Goal: Task Accomplishment & Management: Manage account settings

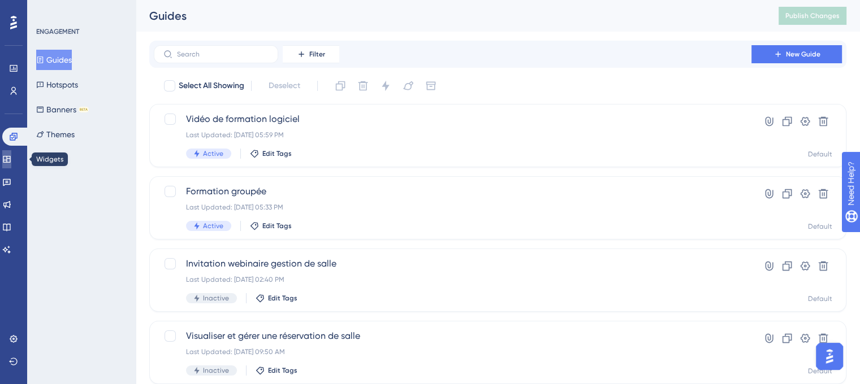
click at [11, 161] on icon at bounding box center [6, 159] width 9 height 9
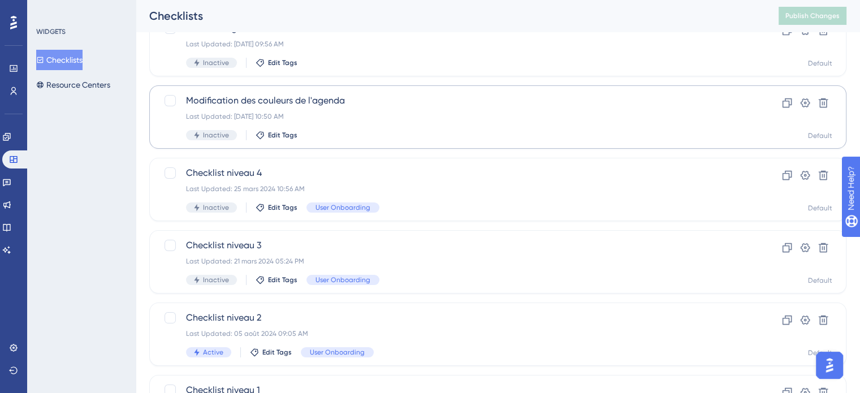
scroll to position [172, 0]
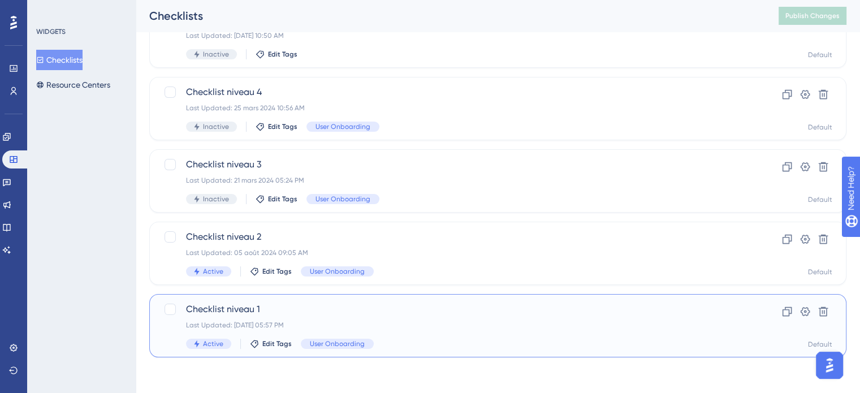
click at [416, 331] on div "Checklist niveau 1 Last Updated: 14 oct. 2025 05:57 PM Active Edit Tags User On…" at bounding box center [452, 326] width 533 height 46
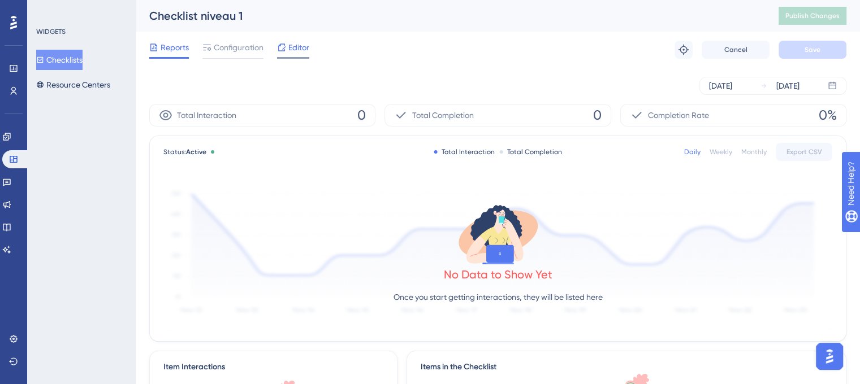
click at [288, 49] on span "Editor" at bounding box center [298, 48] width 21 height 14
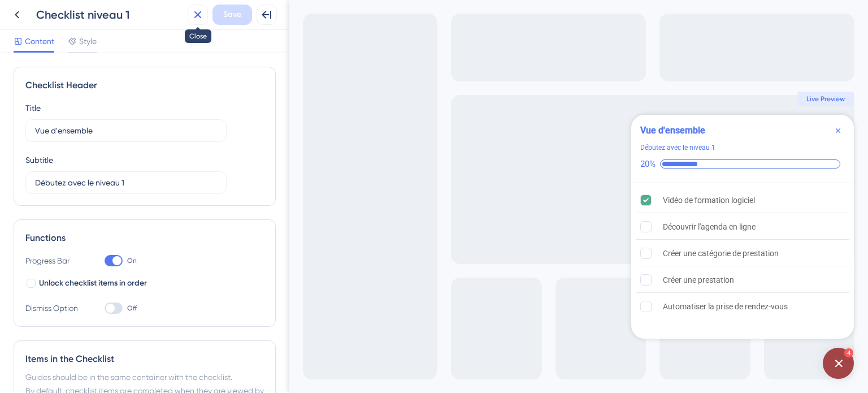
click at [199, 21] on button at bounding box center [198, 15] width 20 height 20
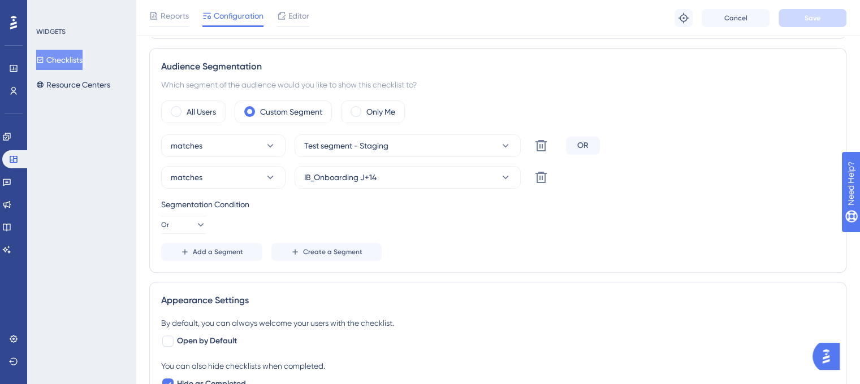
scroll to position [339, 0]
click at [351, 149] on span "Test segment - Staging" at bounding box center [346, 146] width 84 height 14
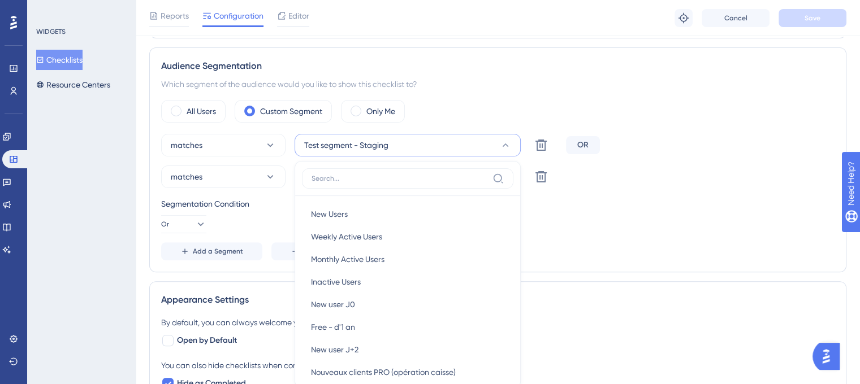
scroll to position [412, 0]
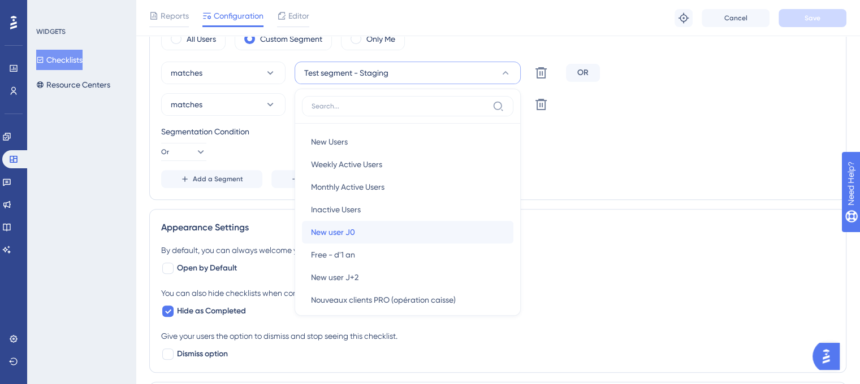
click at [366, 232] on div "New user J0 New user J0" at bounding box center [407, 232] width 193 height 23
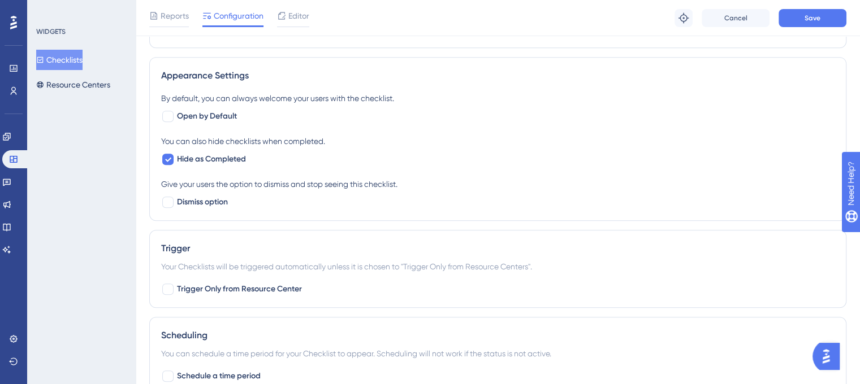
scroll to position [581, 0]
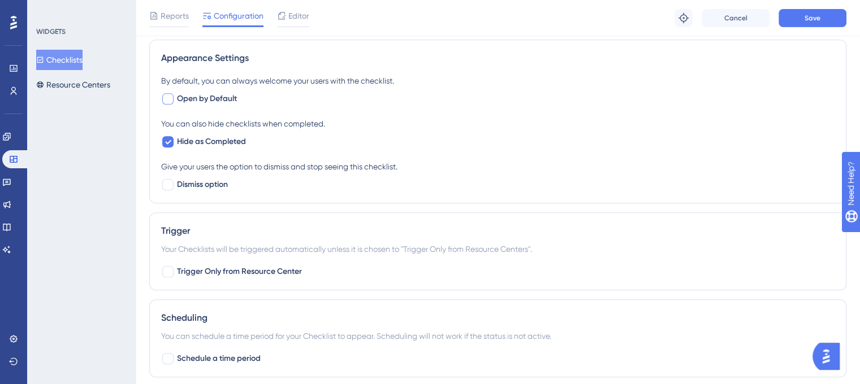
click at [174, 101] on label "Open by Default" at bounding box center [199, 99] width 76 height 14
checkbox input "true"
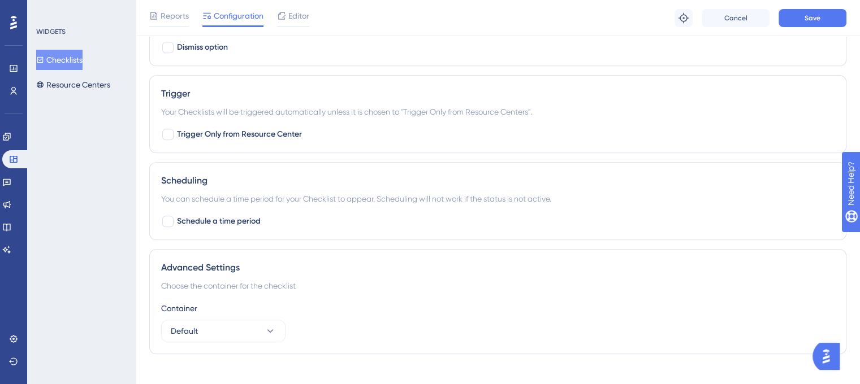
scroll to position [732, 0]
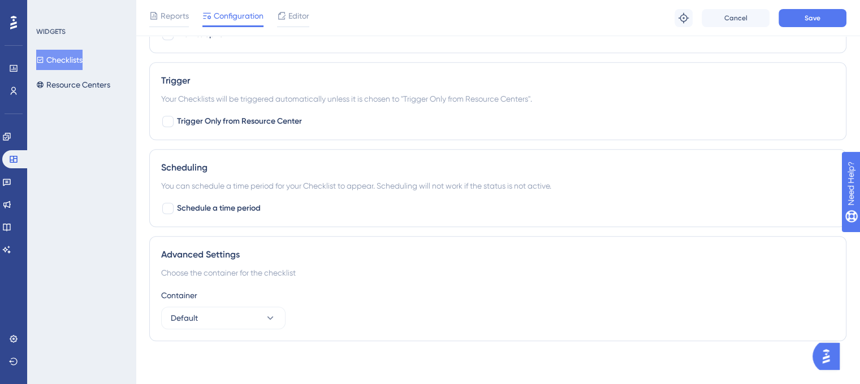
click at [822, 28] on div "Reports Configuration Editor Troubleshoot Cancel Save" at bounding box center [498, 18] width 724 height 36
click at [820, 19] on button "Save" at bounding box center [813, 18] width 68 height 18
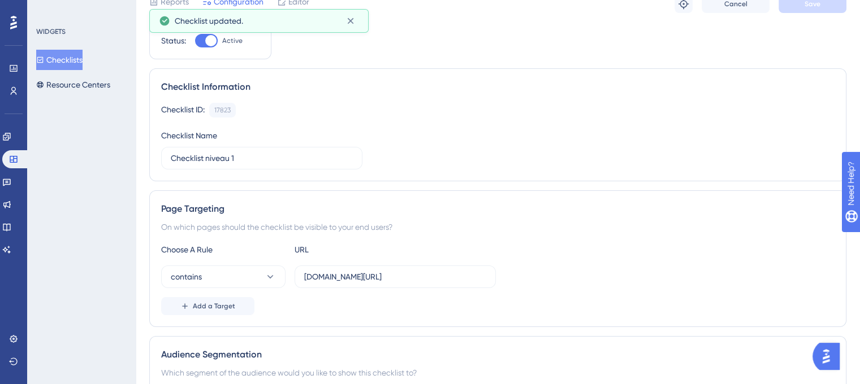
scroll to position [0, 0]
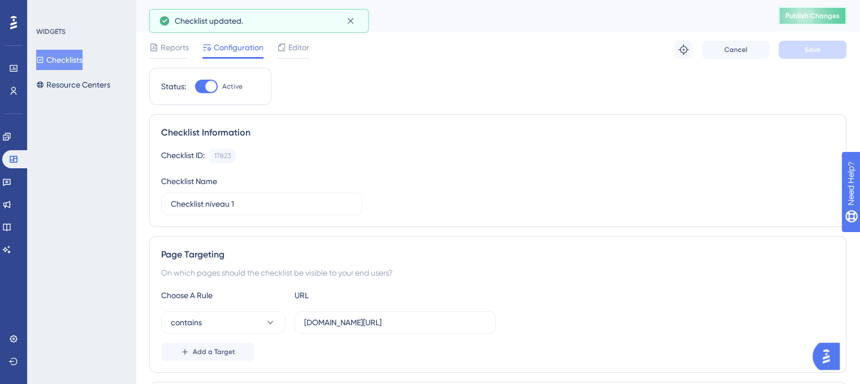
click at [833, 14] on span "Publish Changes" at bounding box center [812, 15] width 54 height 9
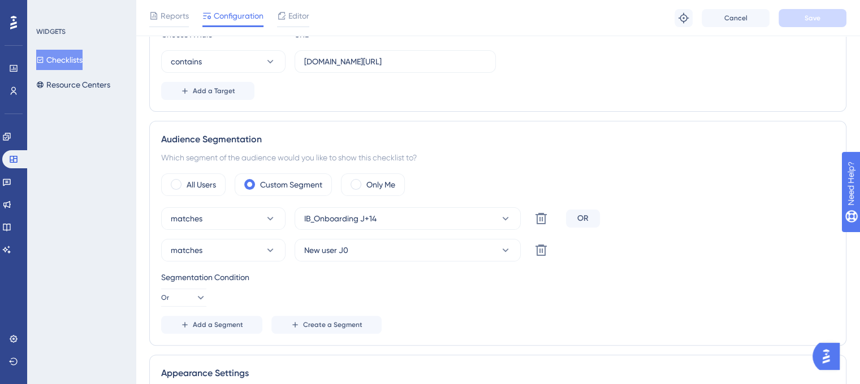
scroll to position [283, 0]
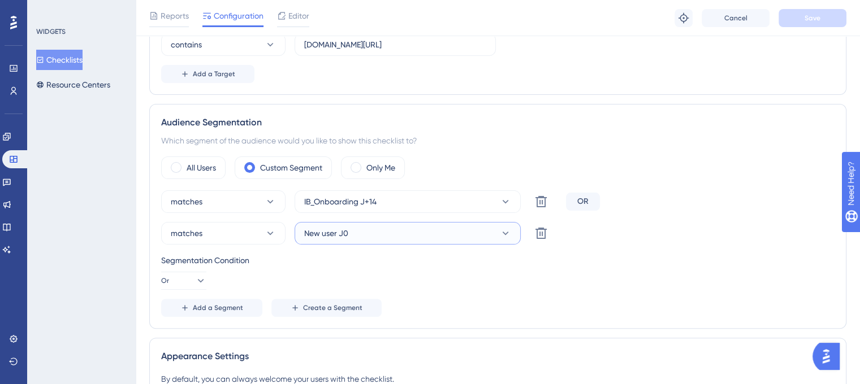
click at [375, 228] on button "New user J0" at bounding box center [408, 233] width 226 height 23
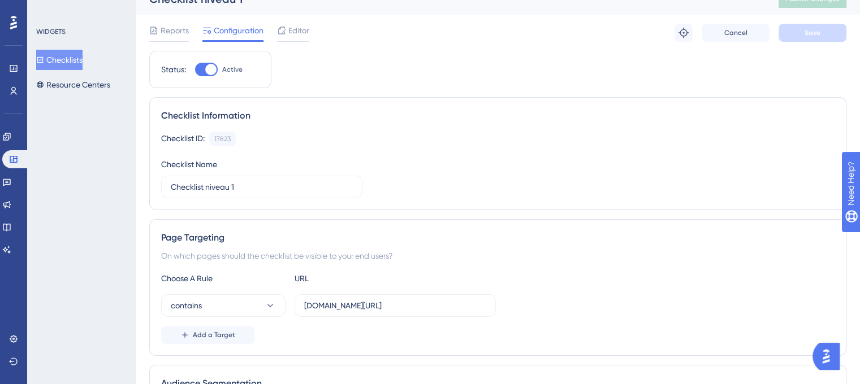
scroll to position [0, 0]
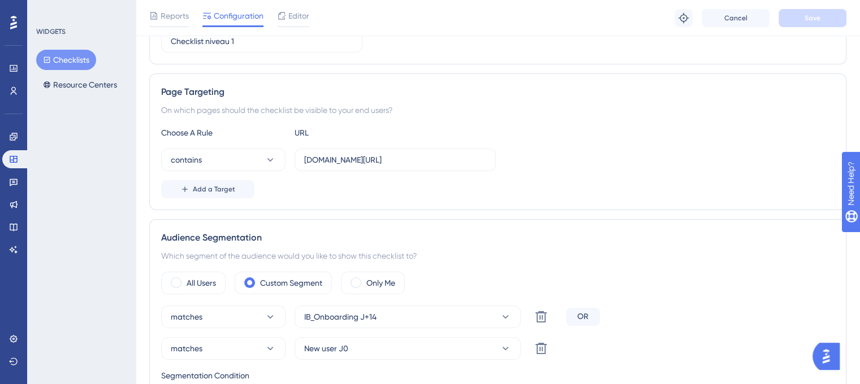
scroll to position [170, 0]
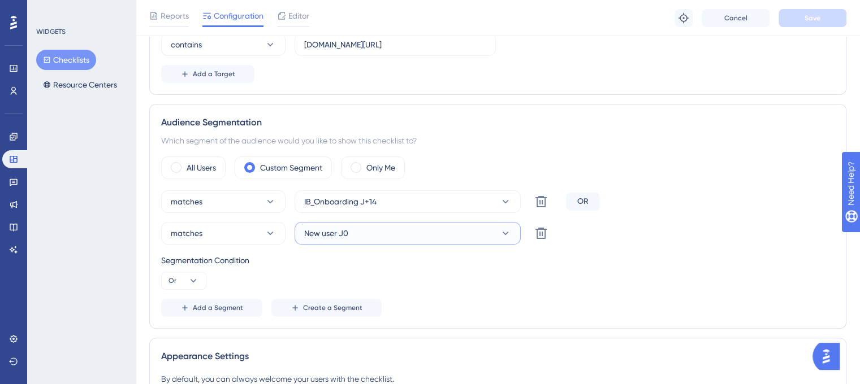
click at [418, 226] on button "New user J0" at bounding box center [408, 233] width 226 height 23
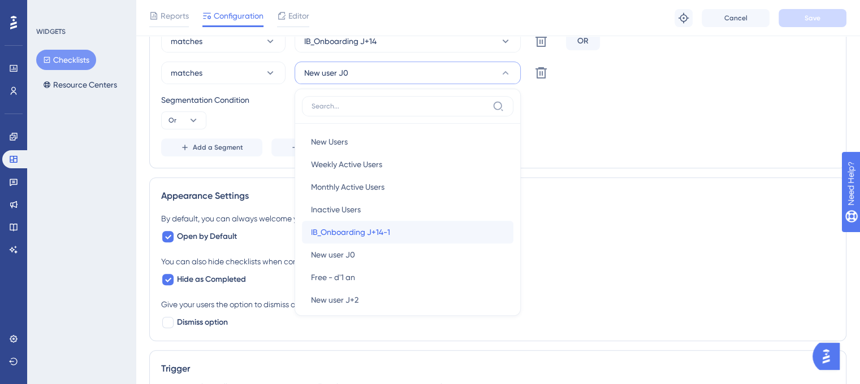
click at [417, 227] on div "IB_Onboarding J+14-1 IB_Onboarding J+14-1" at bounding box center [407, 232] width 193 height 23
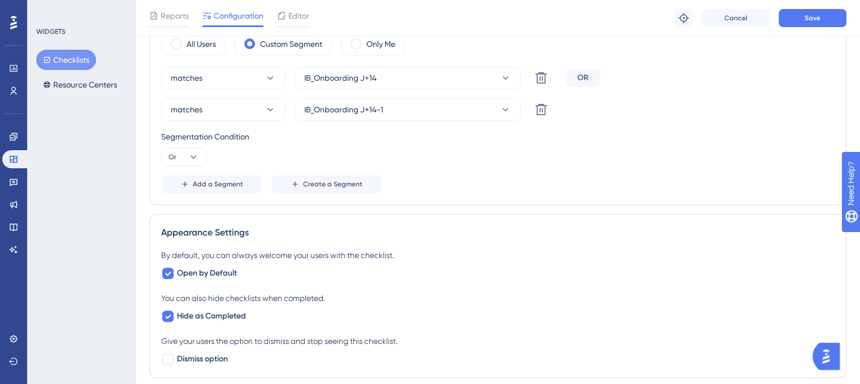
scroll to position [387, 0]
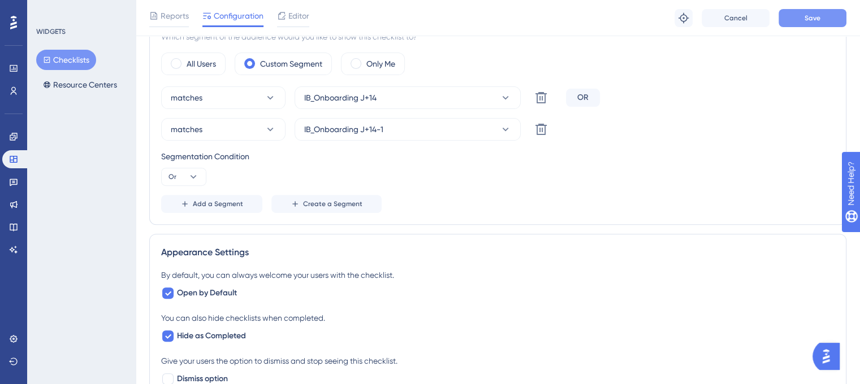
click at [822, 15] on button "Save" at bounding box center [813, 18] width 68 height 18
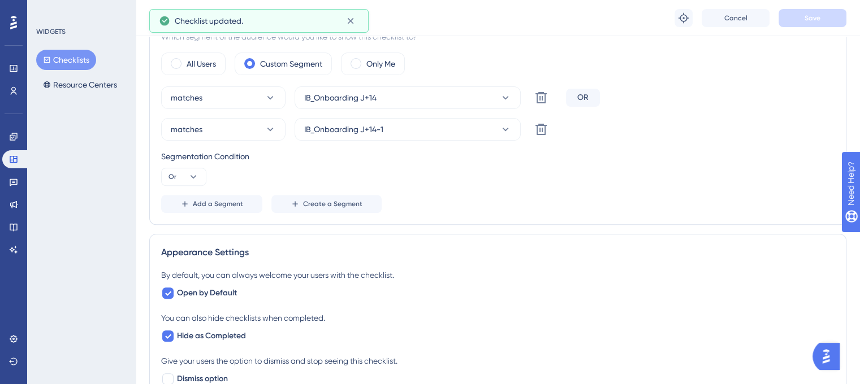
scroll to position [330, 0]
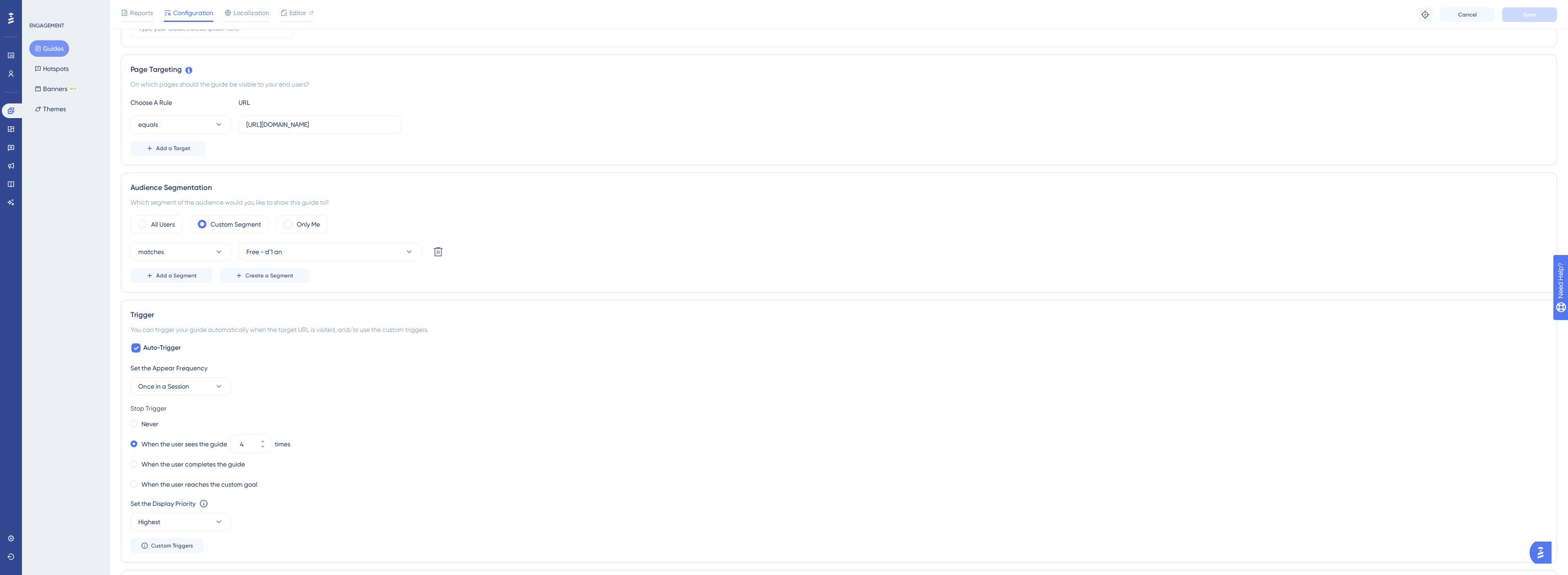
scroll to position [183, 0]
click at [183, 281] on button "Add a Segment" at bounding box center [171, 275] width 82 height 15
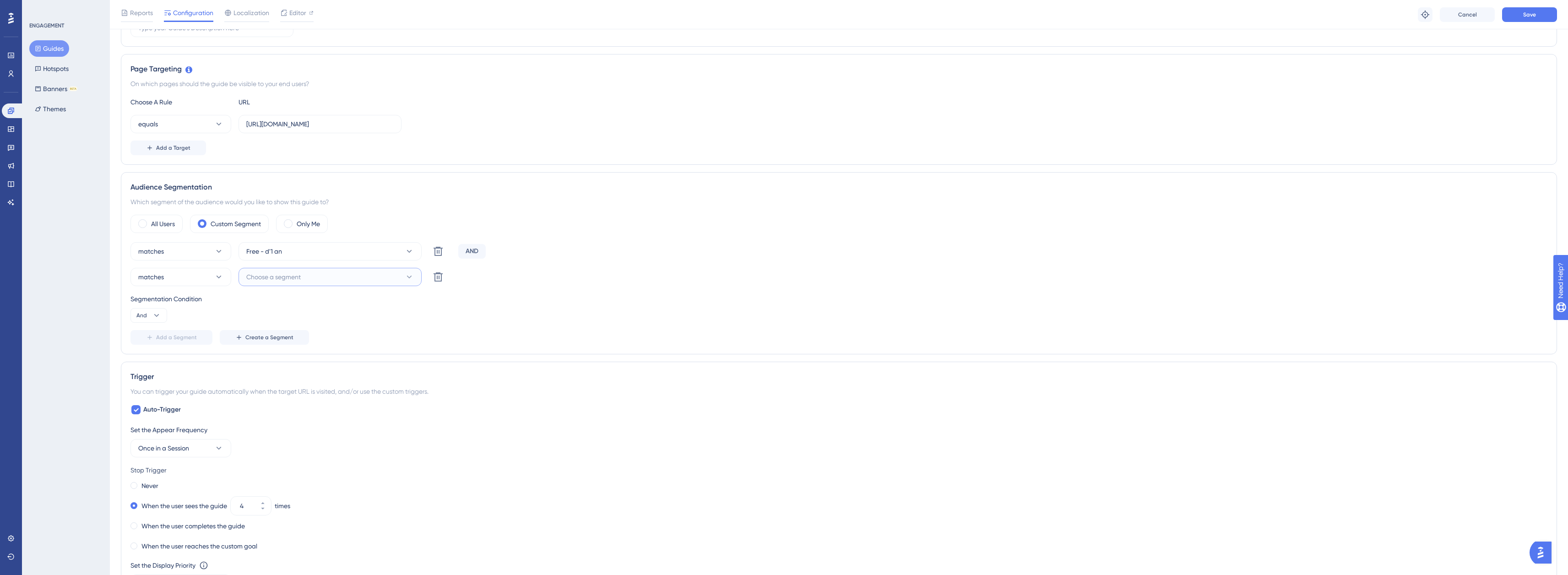
click at [268, 273] on span "Choose a segment" at bounding box center [273, 277] width 54 height 11
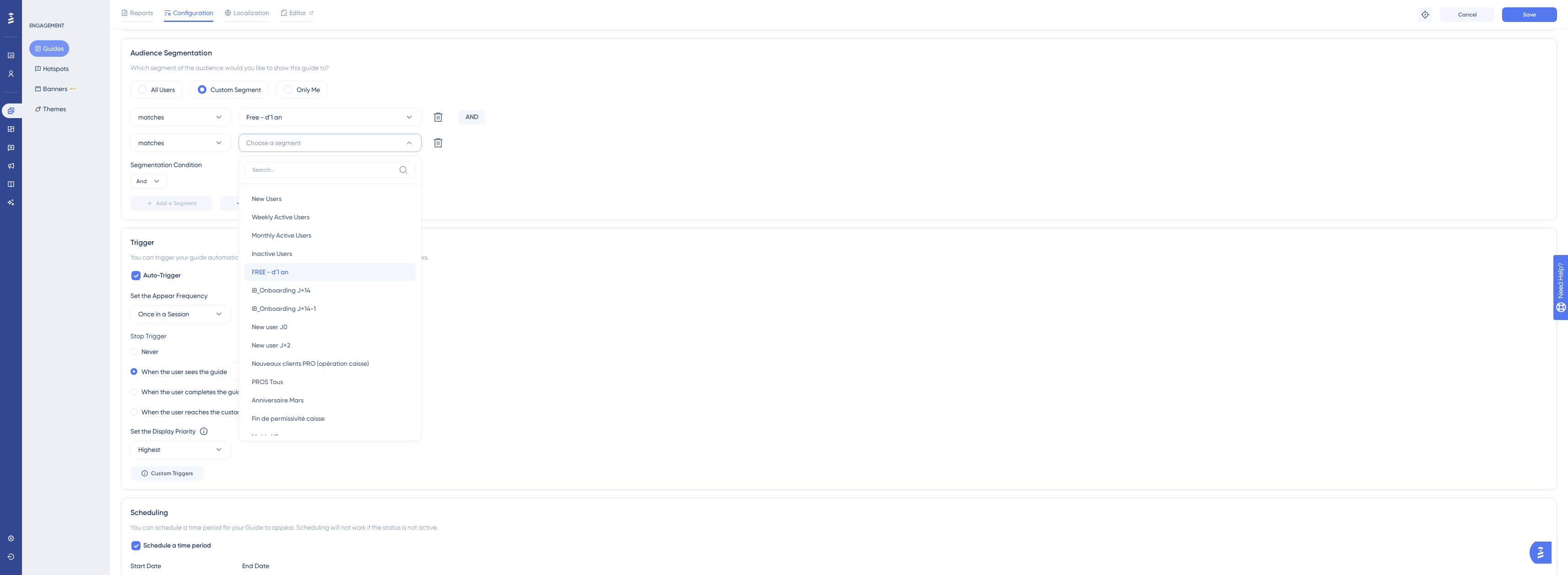
click at [275, 271] on span "FREE - d'1 an" at bounding box center [270, 272] width 36 height 11
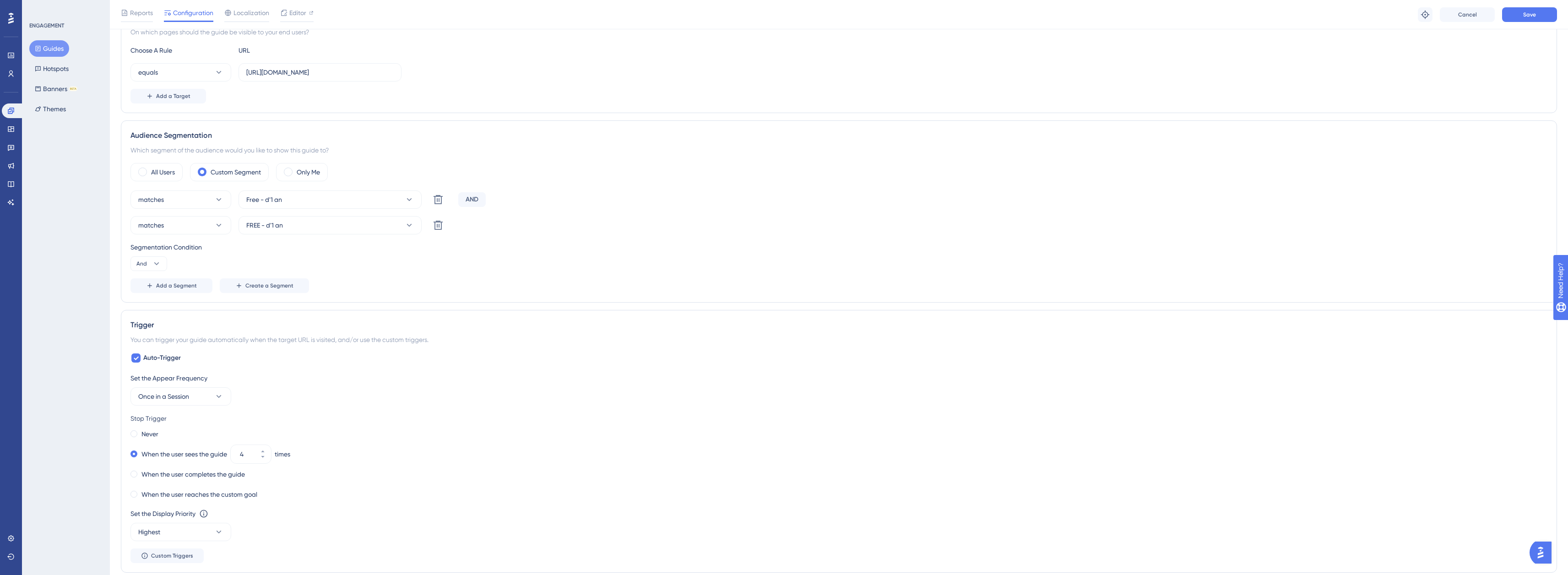
scroll to position [180, 0]
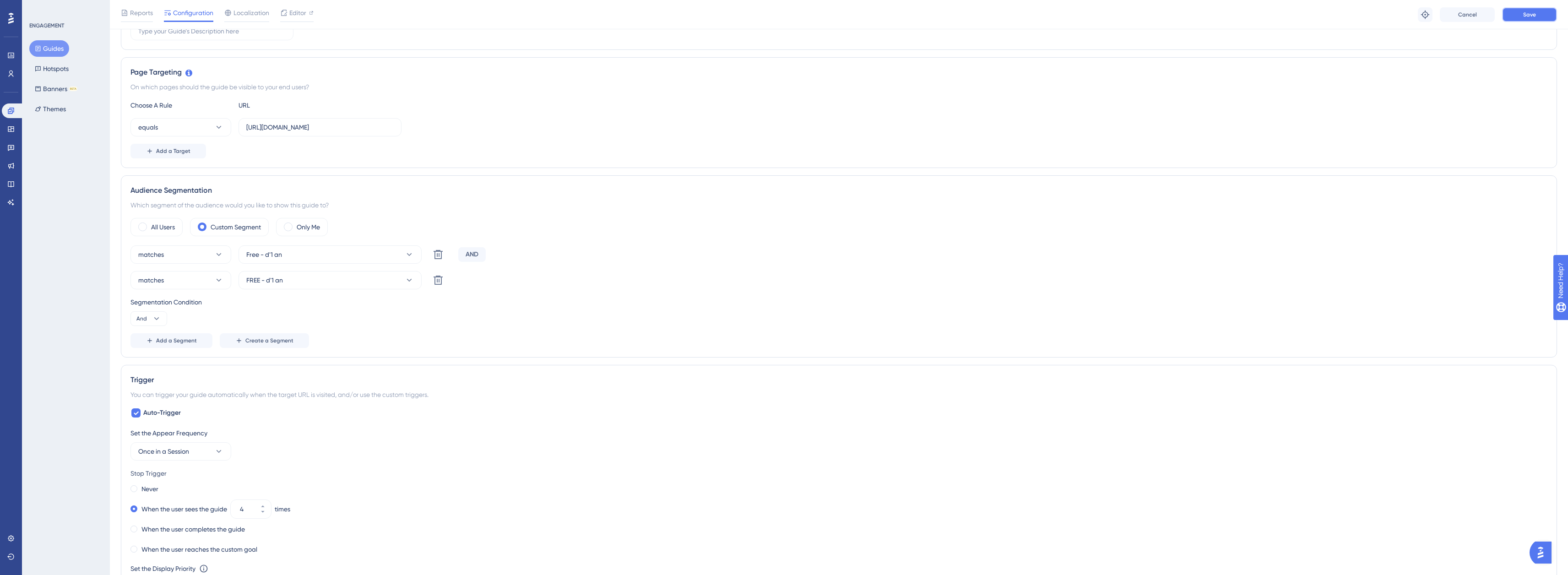
click at [1519, 22] on button "Save" at bounding box center [1529, 15] width 55 height 15
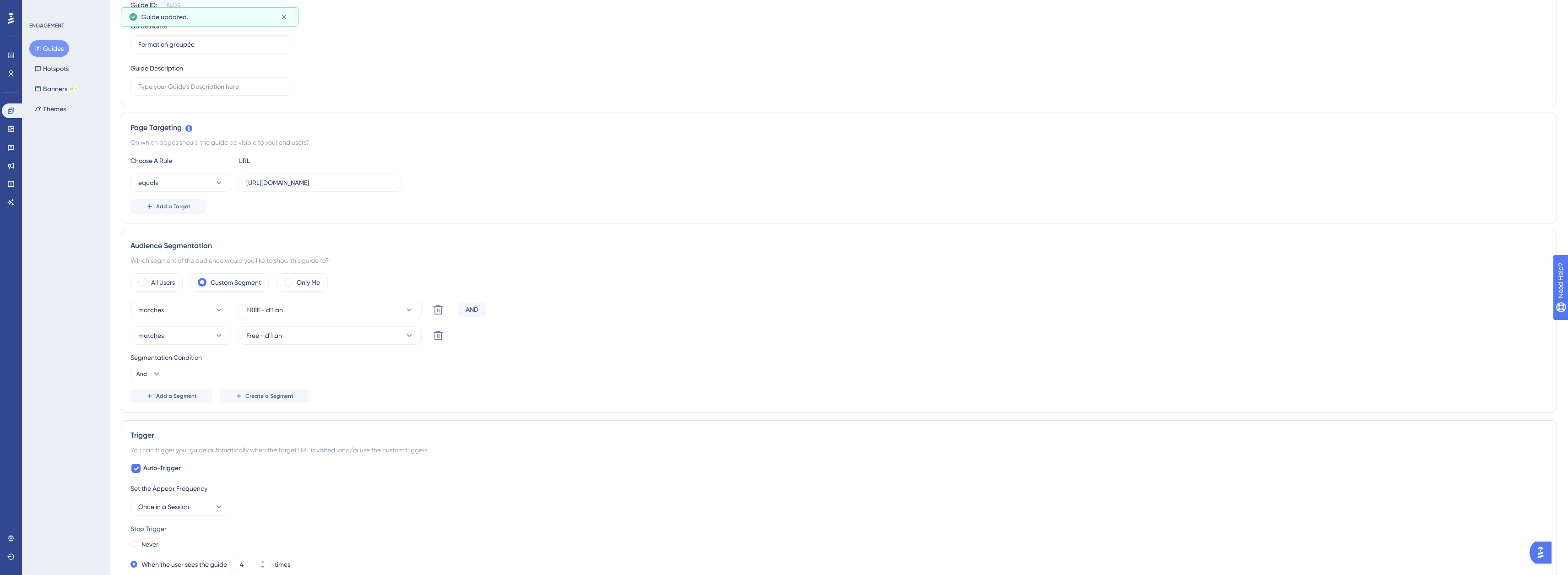
scroll to position [0, 0]
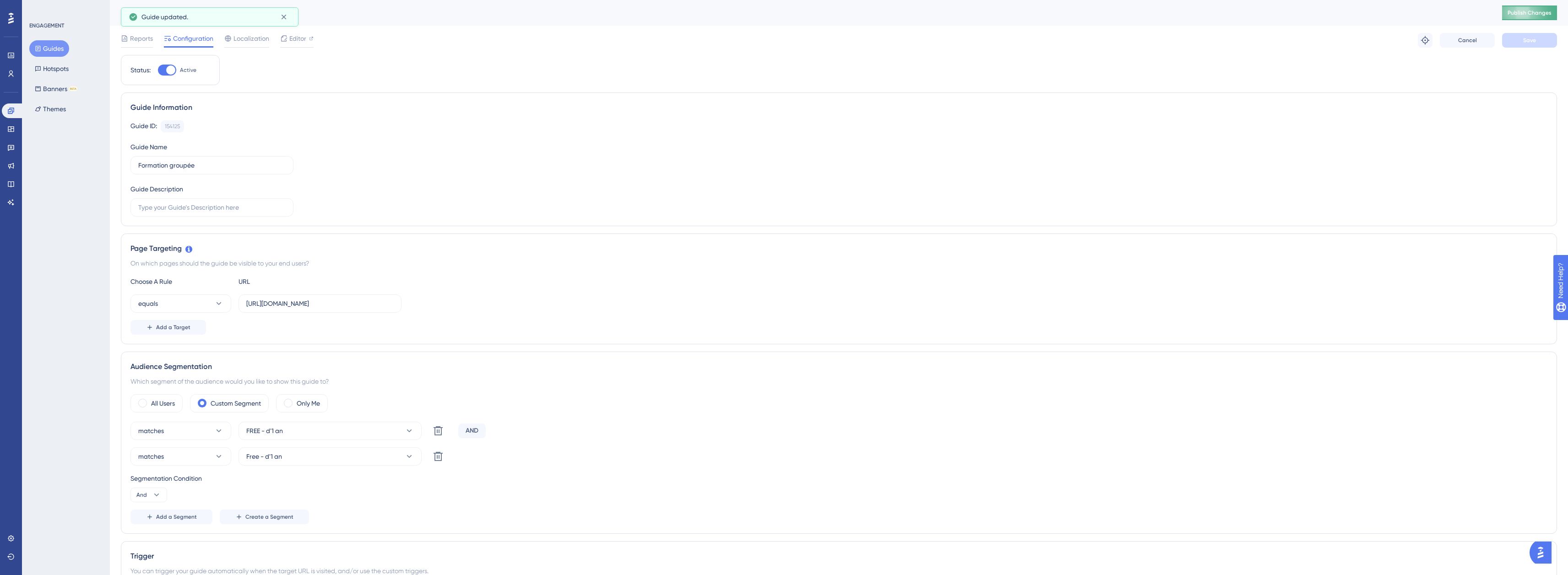
click at [1543, 12] on span "Publish Changes" at bounding box center [1529, 12] width 44 height 7
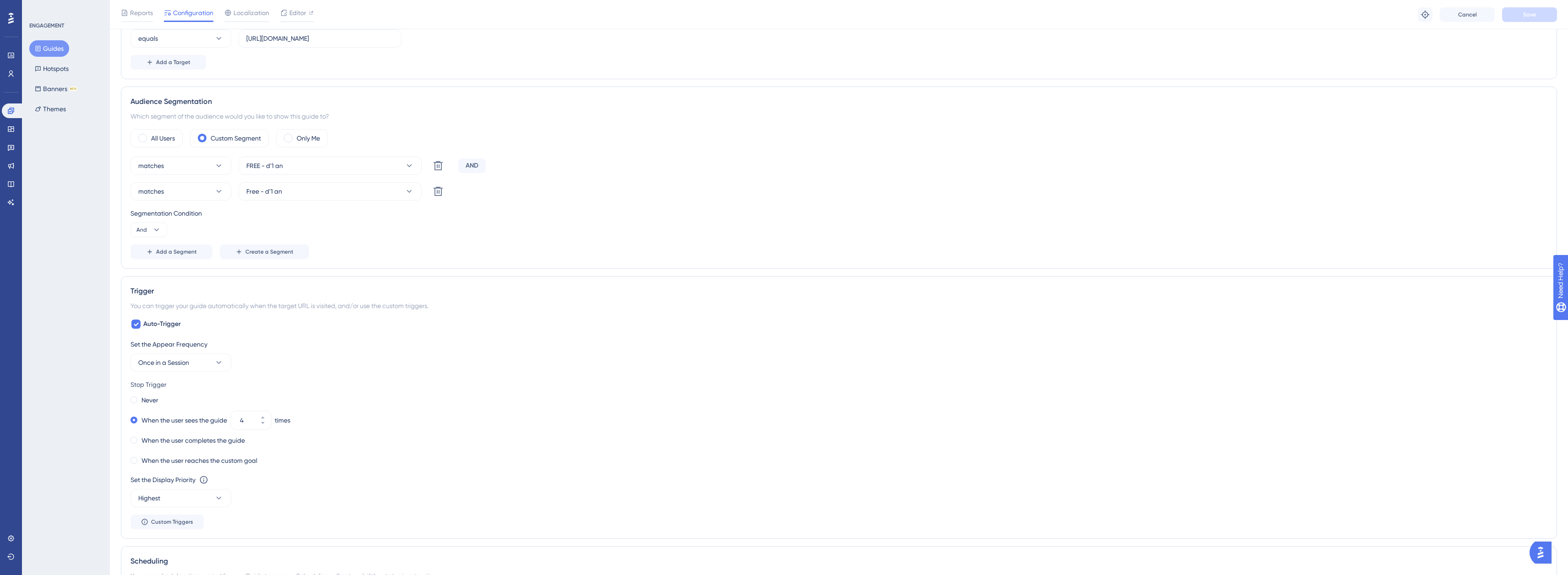
scroll to position [275, 0]
click at [195, 347] on div "Set the Appear Frequency Once in a Session" at bounding box center [839, 349] width 1417 height 33
click at [195, 356] on button "Once in a Session" at bounding box center [181, 356] width 100 height 19
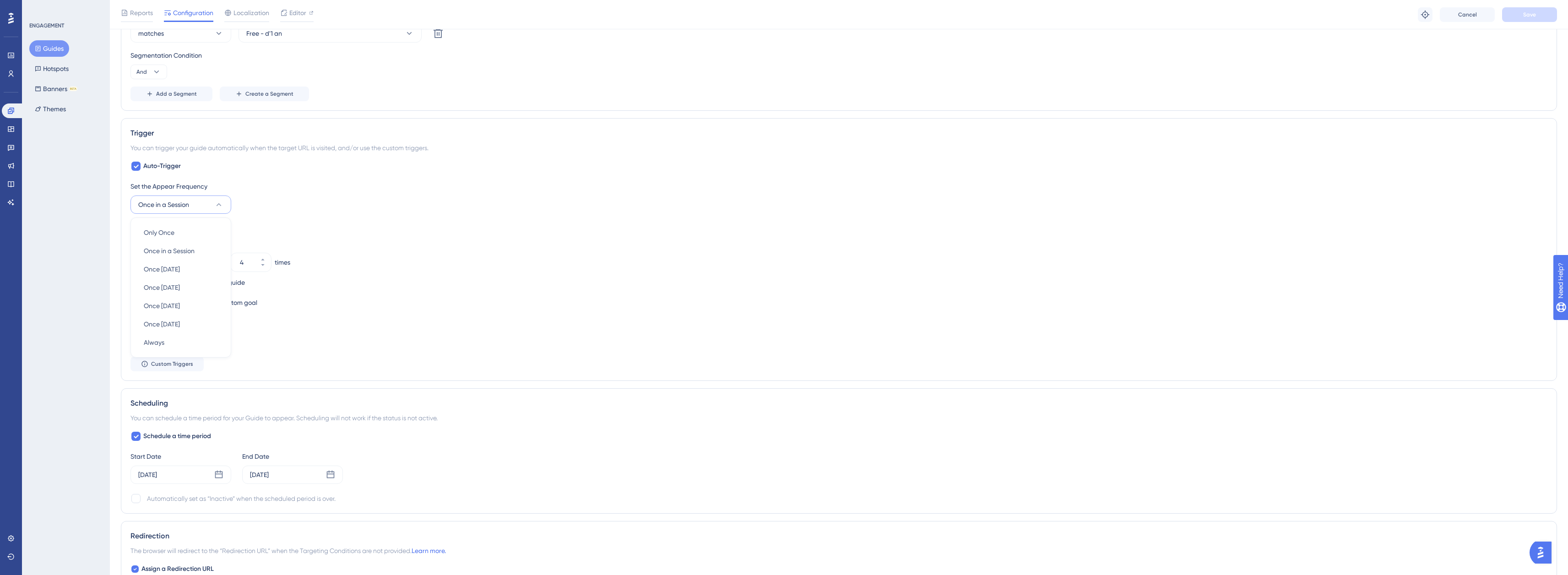
click at [355, 309] on div "When the user reaches the custom goal" at bounding box center [839, 303] width 1417 height 13
click at [134, 283] on span at bounding box center [134, 282] width 6 height 6
click at [140, 280] on input "radio" at bounding box center [140, 280] width 0 height 0
click at [132, 300] on span at bounding box center [134, 302] width 6 height 6
click at [140, 300] on input "radio" at bounding box center [140, 300] width 0 height 0
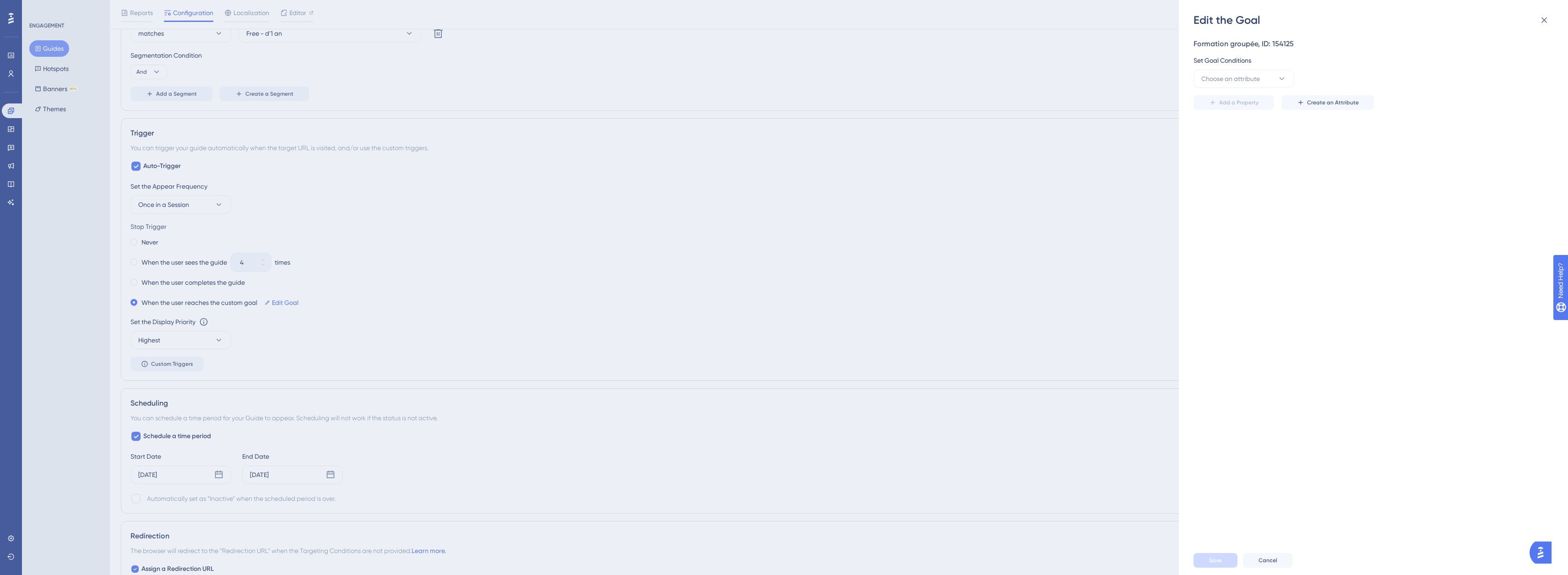
click at [130, 279] on div "Edit the Goal Formation groupée, ID: 154125 Set Goal Conditions Choose an attri…" at bounding box center [784, 288] width 1568 height 575
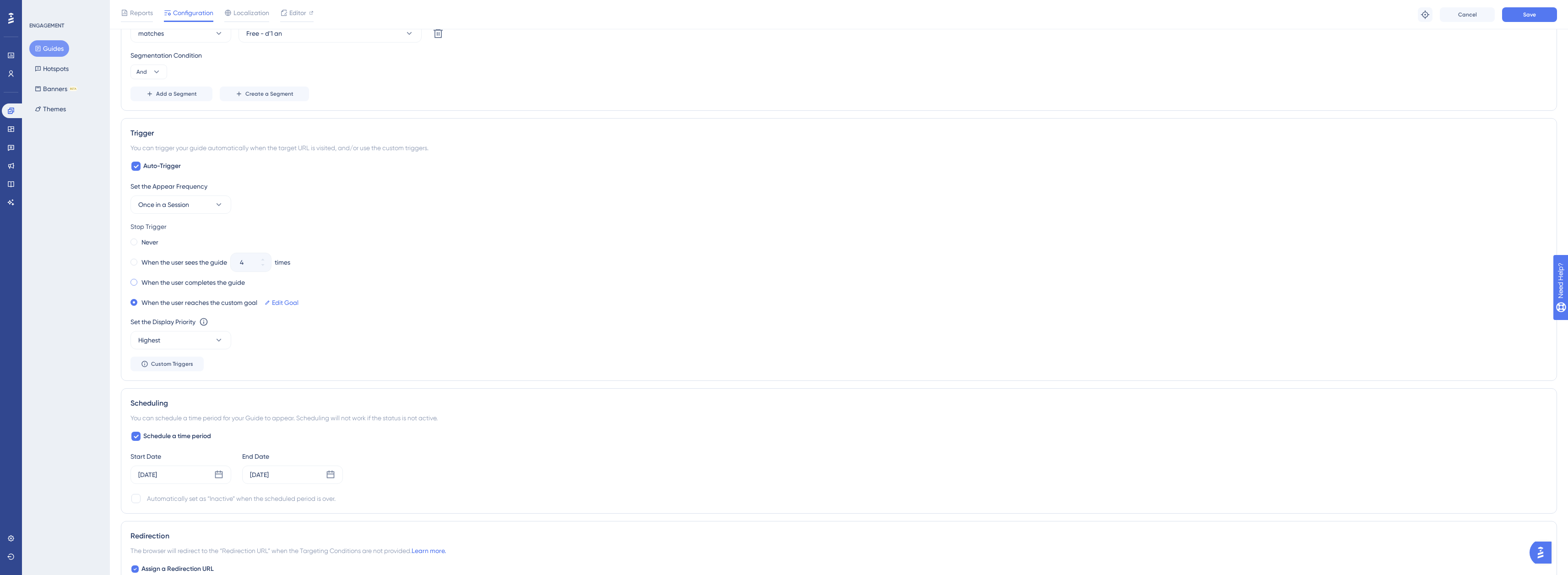
click at [132, 282] on span at bounding box center [134, 282] width 6 height 6
click at [140, 280] on input "radio" at bounding box center [140, 280] width 0 height 0
click at [135, 241] on span at bounding box center [134, 242] width 6 height 6
click at [140, 240] on input "radio" at bounding box center [140, 240] width 0 height 0
click at [1536, 15] on button "Save" at bounding box center [1529, 15] width 55 height 15
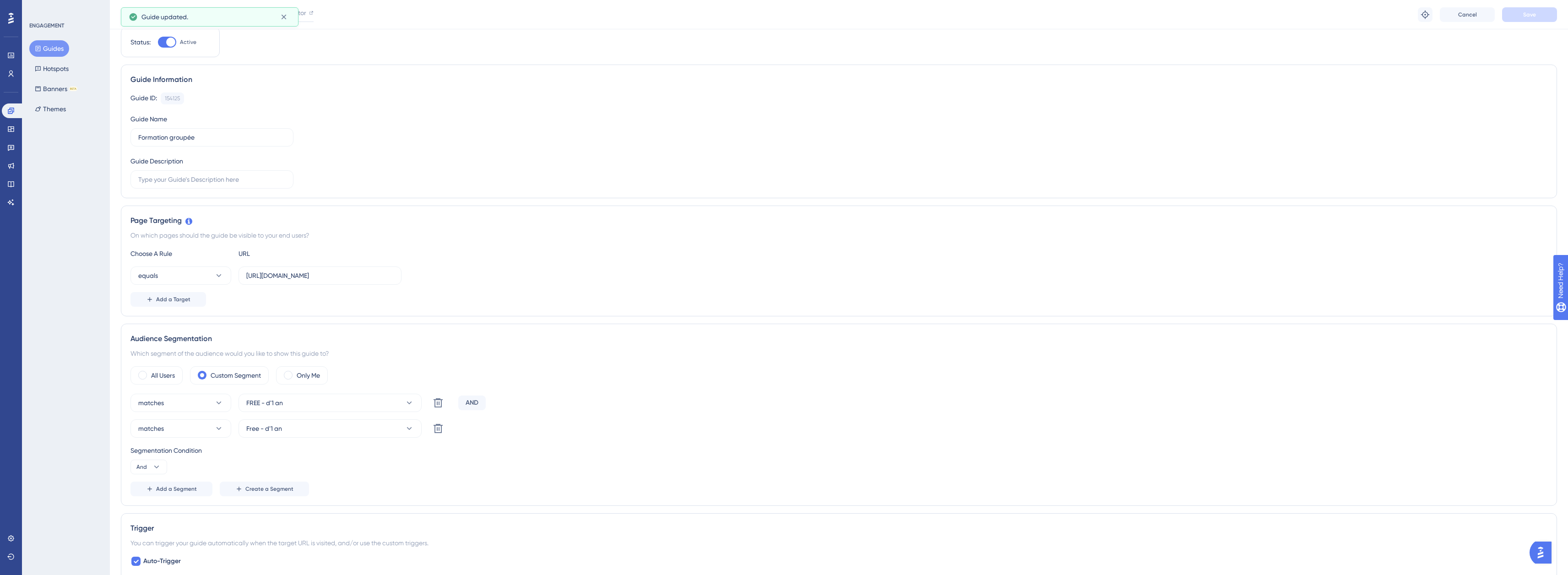
scroll to position [0, 0]
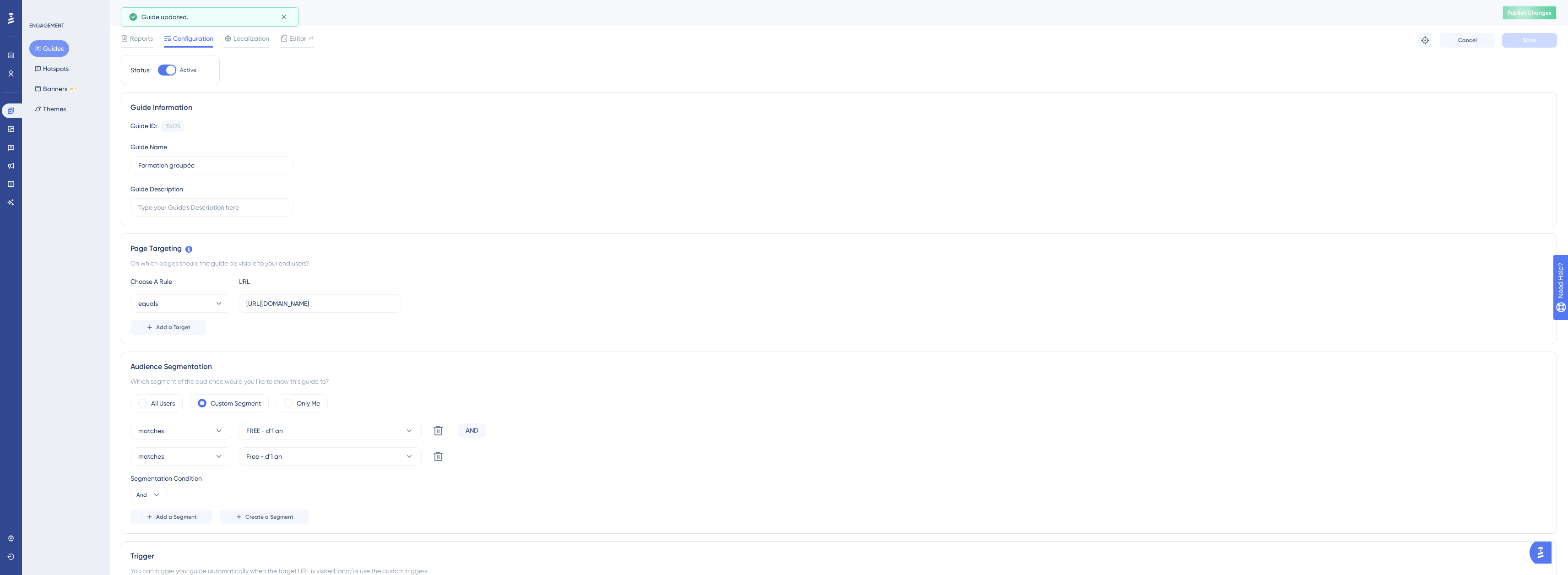
click at [1536, 13] on span "Publish Changes" at bounding box center [1529, 12] width 44 height 7
click at [340, 306] on input "https://pro.rdv360.com/" at bounding box center [320, 304] width 147 height 10
drag, startPoint x: 268, startPoint y: 302, endPoint x: 239, endPoint y: 302, distance: 29.0
click at [239, 302] on label "https://pro.rdv360.com/" at bounding box center [320, 304] width 163 height 19
click at [221, 306] on icon at bounding box center [219, 303] width 9 height 9
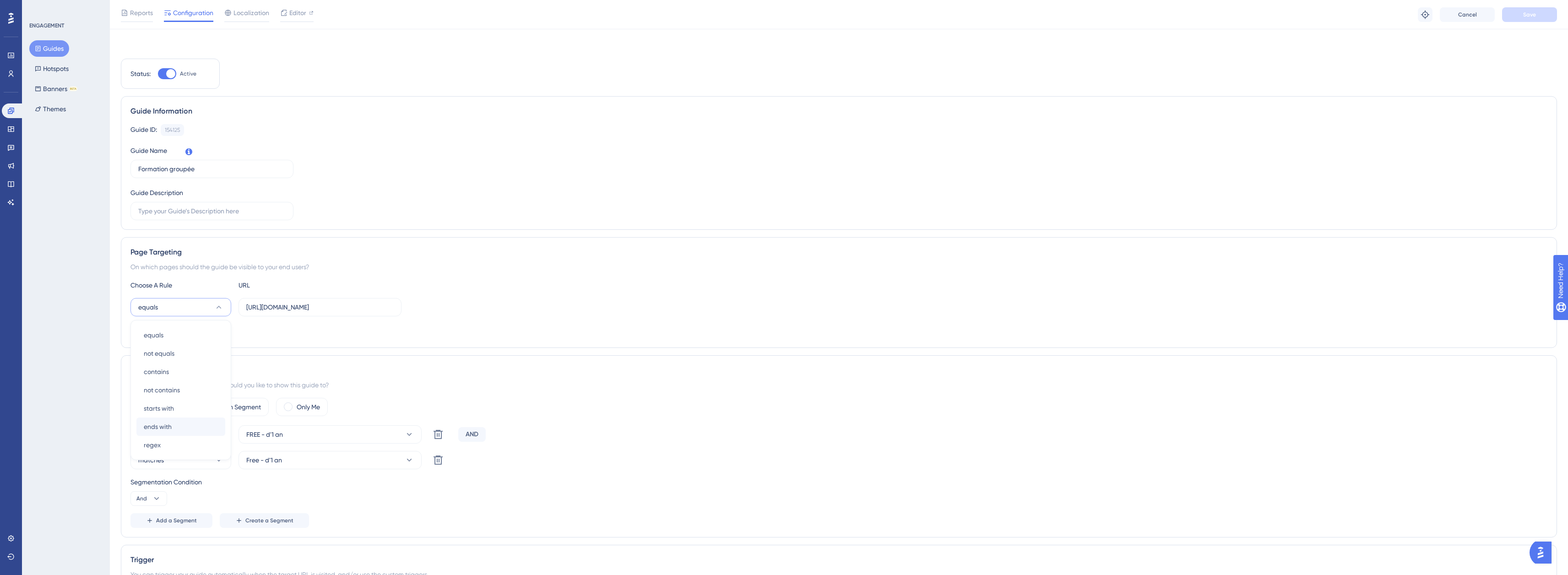
scroll to position [97, 0]
click at [168, 269] on span "contains" at bounding box center [156, 275] width 25 height 11
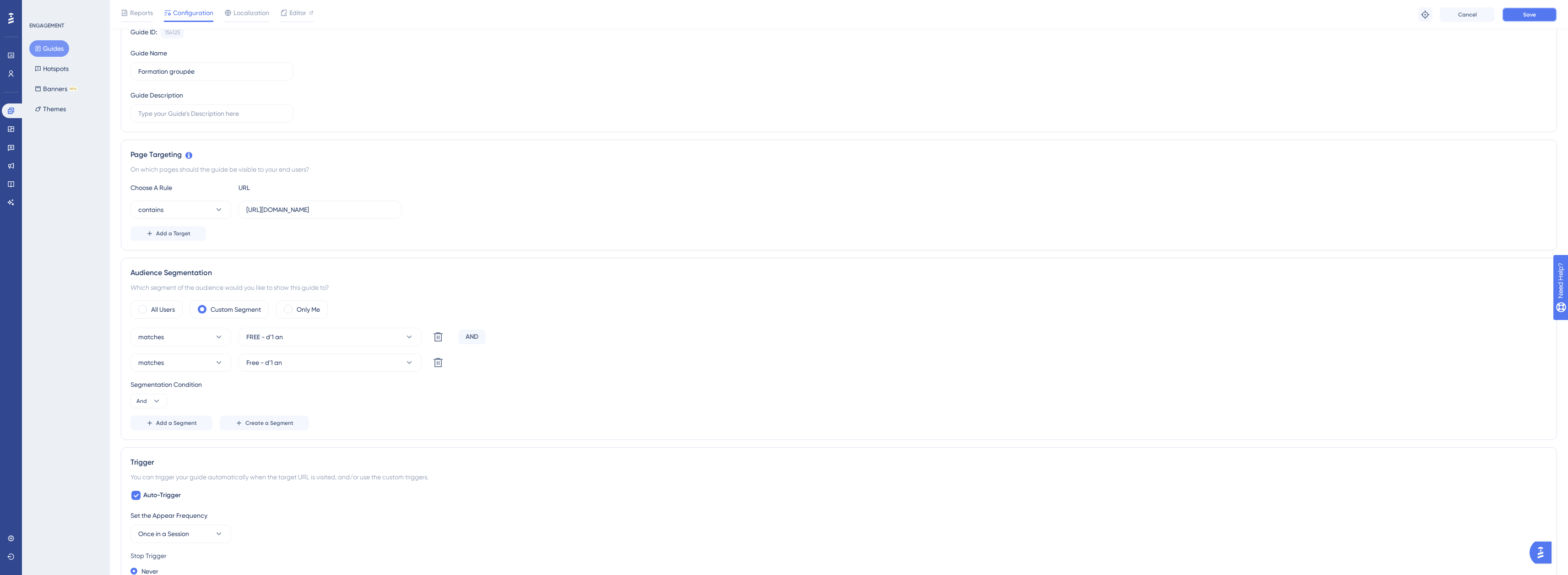
click at [1516, 13] on button "Save" at bounding box center [1529, 15] width 55 height 15
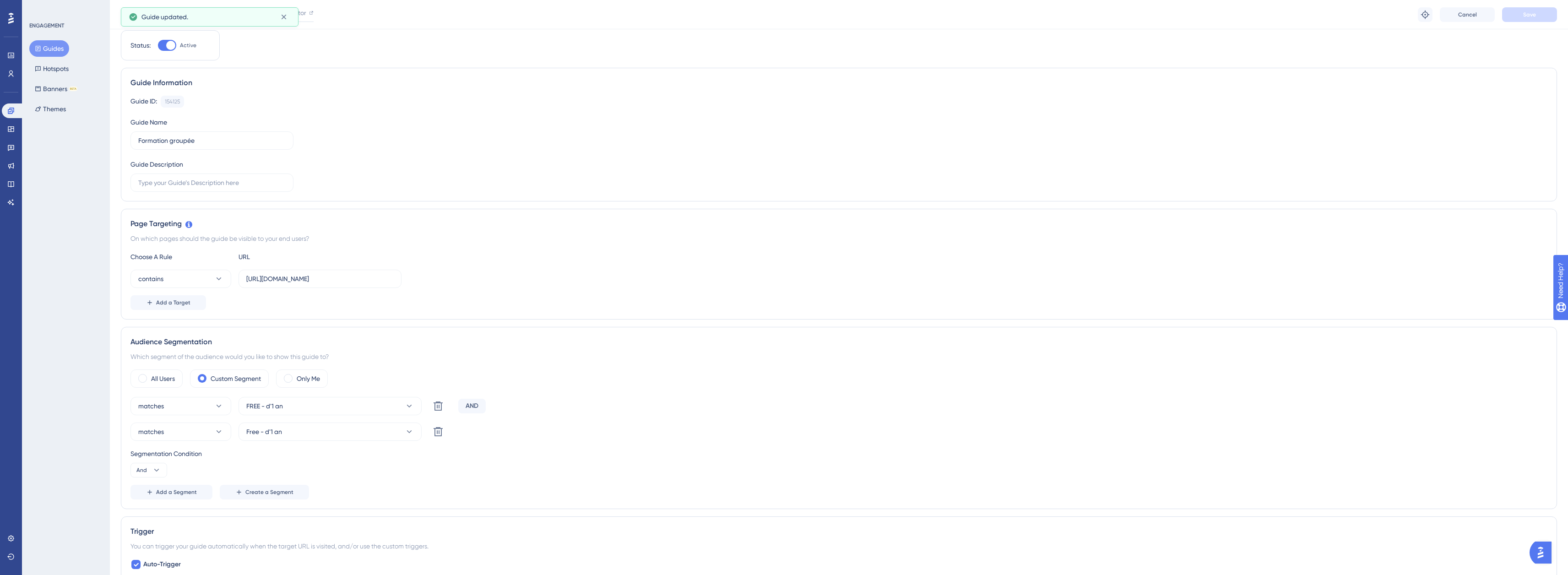
scroll to position [0, 0]
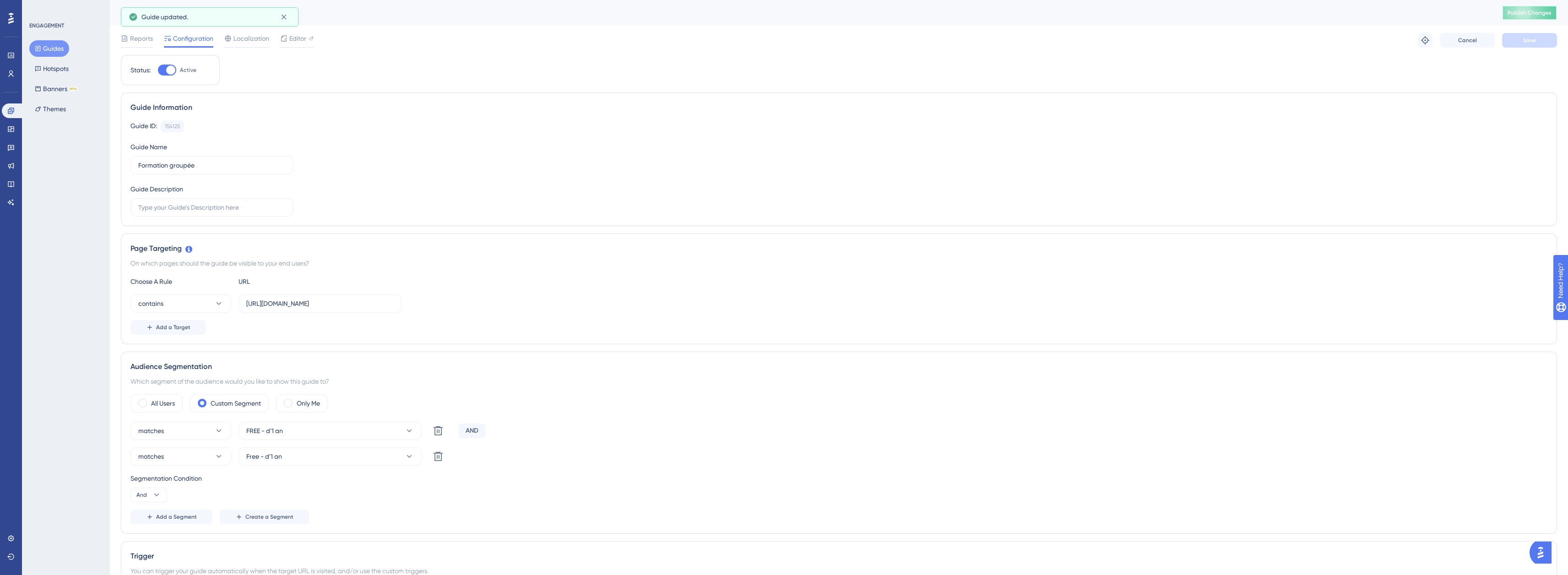
click at [1536, 16] on span "Publish Changes" at bounding box center [1529, 12] width 44 height 7
drag, startPoint x: 269, startPoint y: 305, endPoint x: 189, endPoint y: 322, distance: 81.8
click at [189, 322] on div "Choose A Rule URL contains https://pro.rdv360.com/ Add a Target" at bounding box center [839, 305] width 1417 height 58
click at [263, 305] on input "https://pro.rdv360.com/" at bounding box center [320, 304] width 147 height 10
drag, startPoint x: 266, startPoint y: 302, endPoint x: 221, endPoint y: 309, distance: 45.5
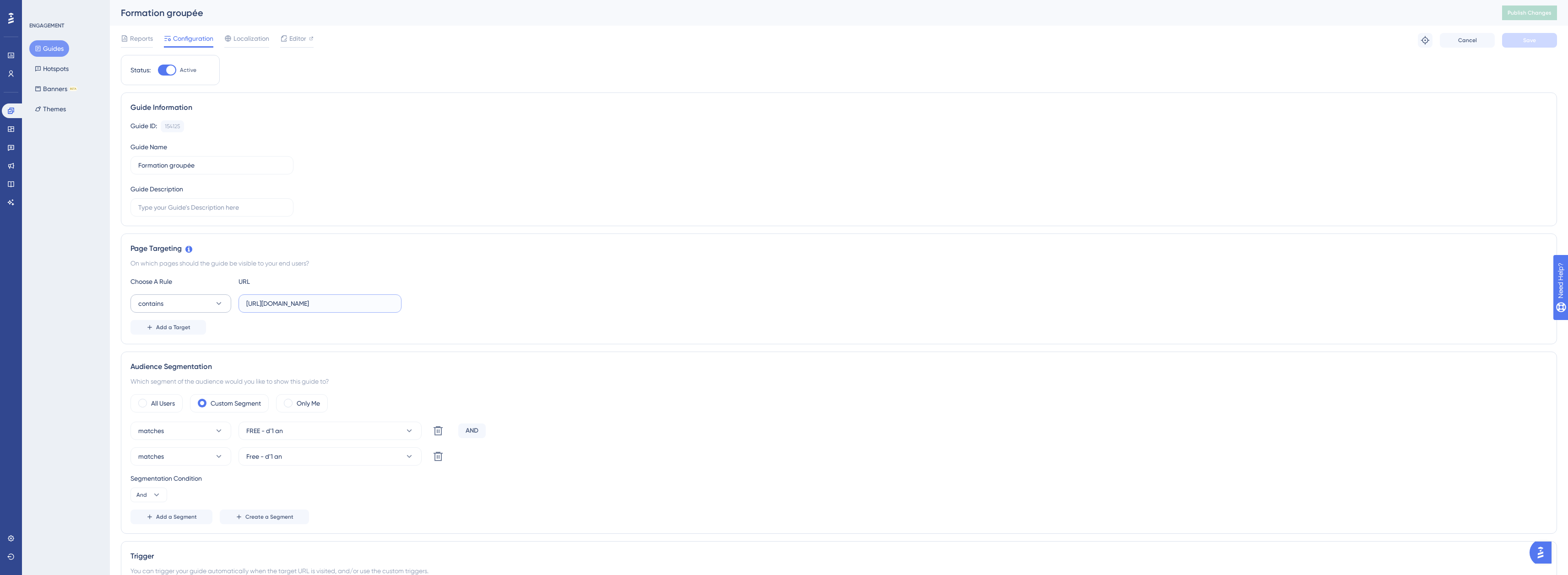
click at [221, 309] on div "contains https://pro.rdv360.com/" at bounding box center [266, 304] width 271 height 19
click at [328, 307] on input "/pro.rdv360.com/" at bounding box center [320, 304] width 147 height 10
click at [1516, 33] on button "Save" at bounding box center [1529, 40] width 55 height 15
click at [1535, 23] on div "Formation groupée Publish Changes" at bounding box center [839, 13] width 1458 height 26
click at [1536, 10] on span "Publish Changes" at bounding box center [1529, 12] width 44 height 7
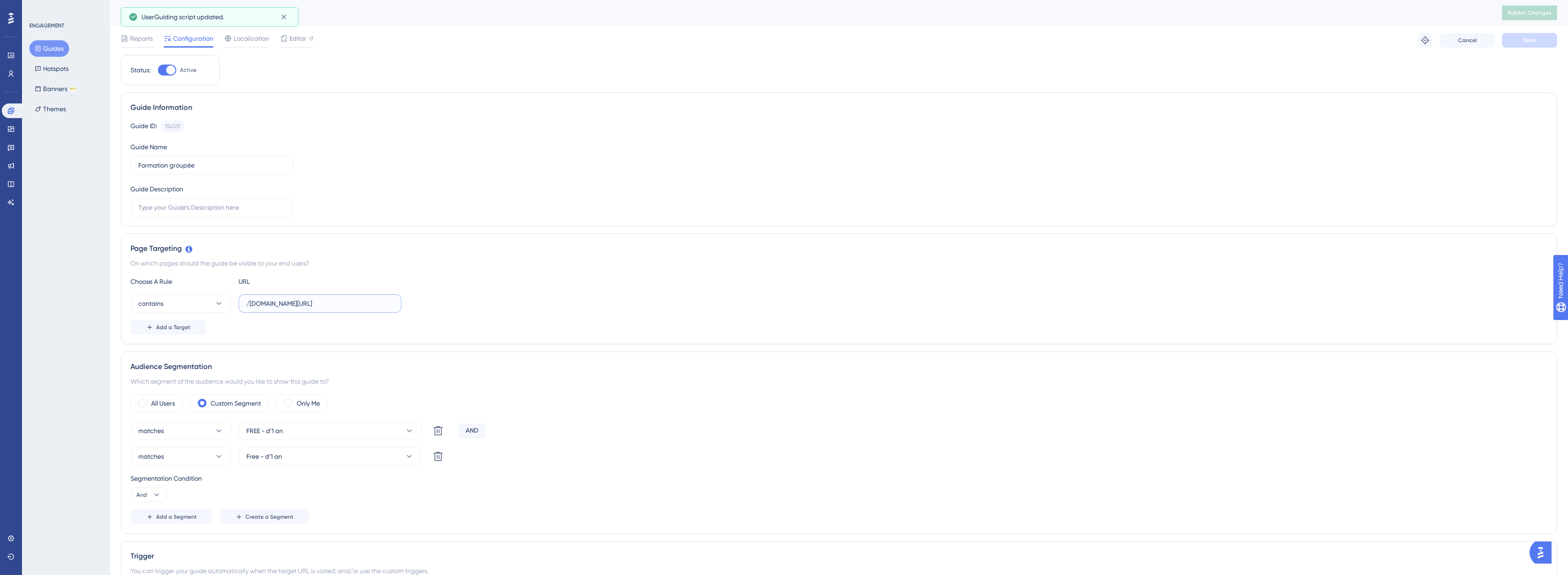
click at [250, 305] on input "/pro.rdv360.com/agenda" at bounding box center [320, 304] width 147 height 10
type input "pro.rdv360.com/agenda"
click at [1519, 38] on button "Save" at bounding box center [1529, 40] width 55 height 15
click at [1535, 11] on span "Publish Changes" at bounding box center [1529, 12] width 44 height 7
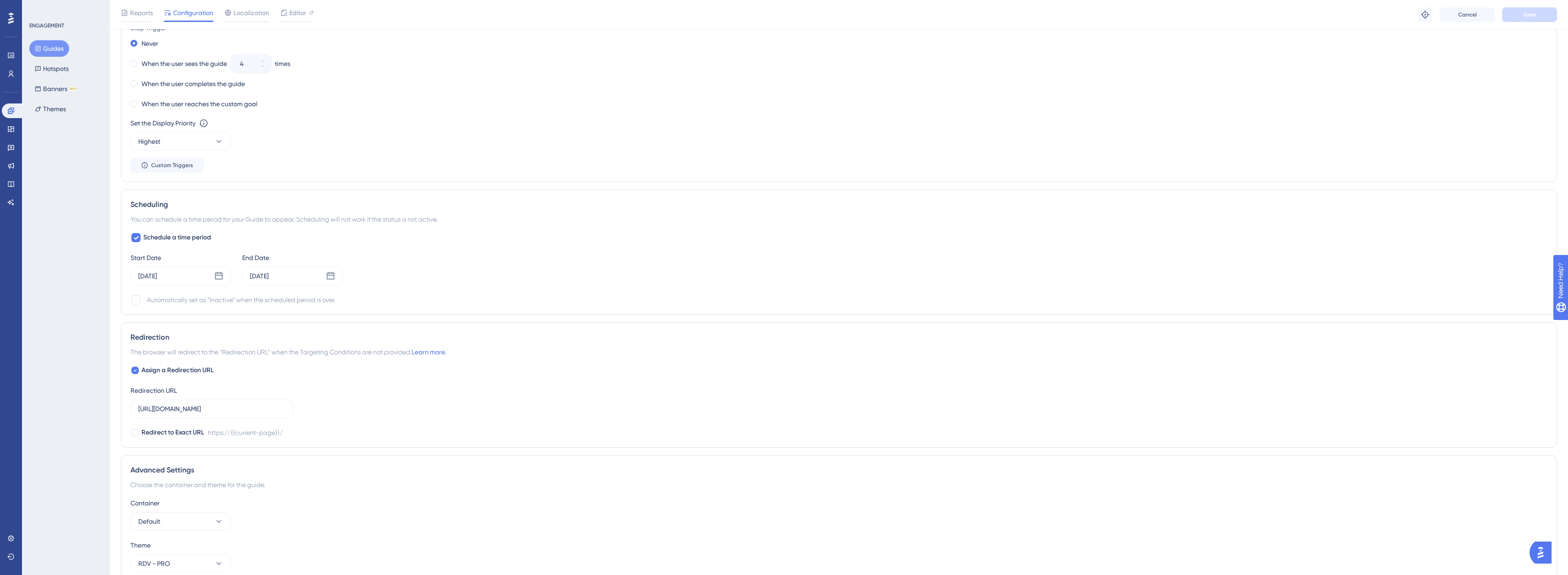
scroll to position [641, 0]
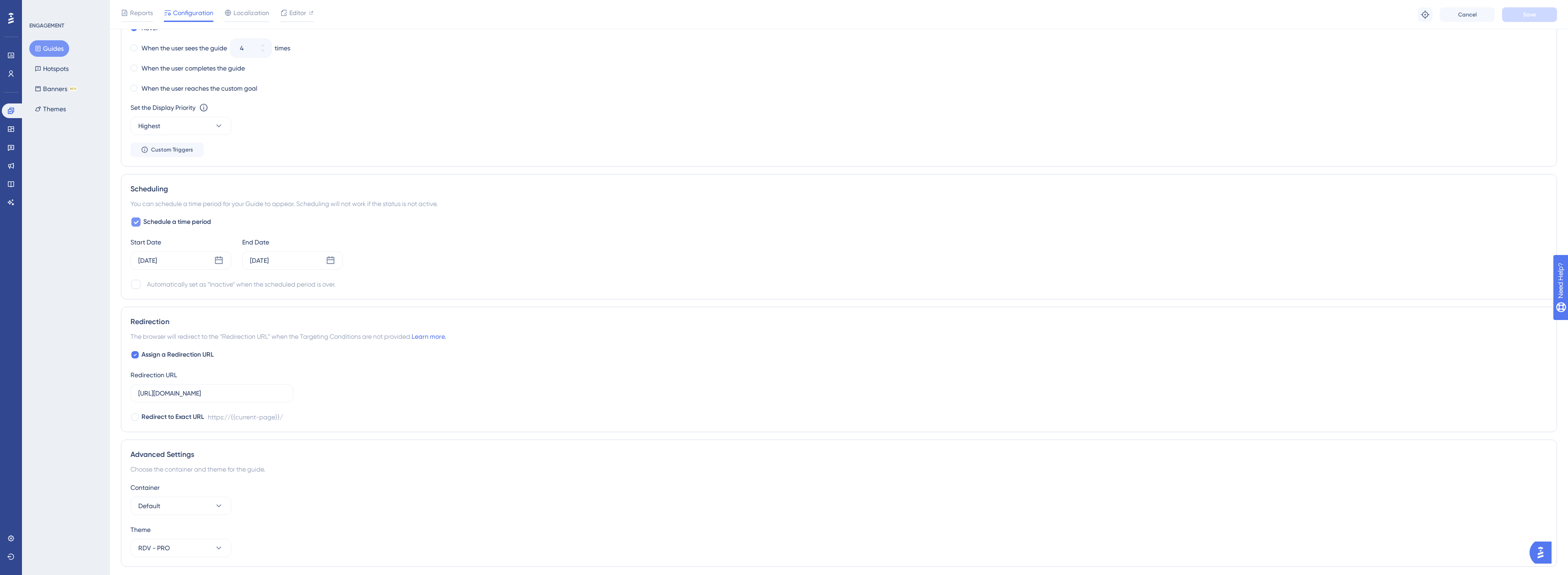
click at [136, 223] on icon at bounding box center [136, 223] width 5 height 4
checkbox input "false"
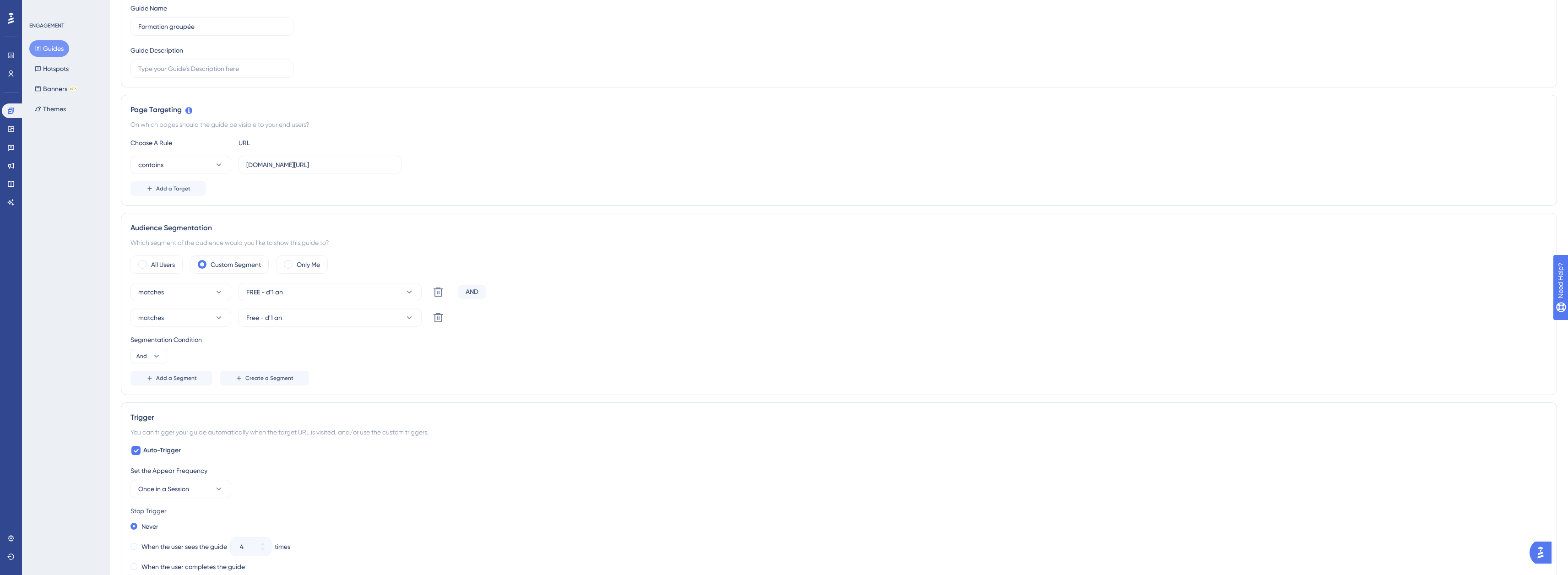
scroll to position [0, 0]
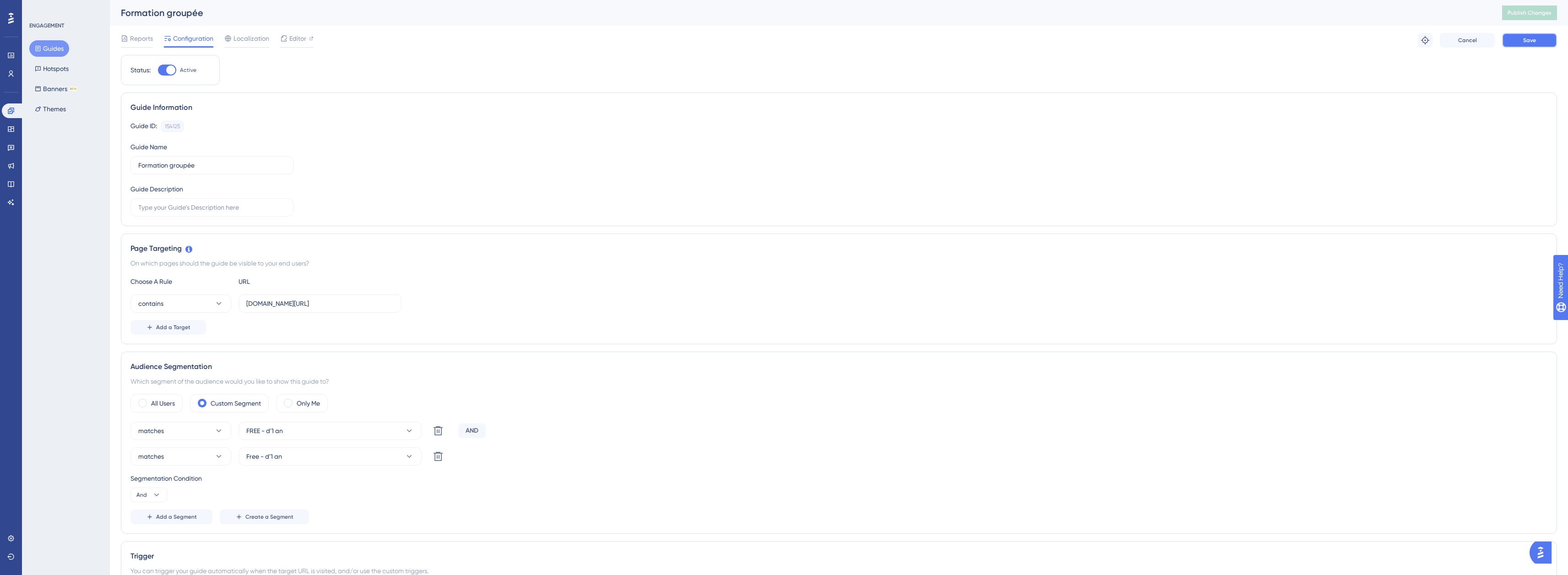
click at [1519, 43] on button "Save" at bounding box center [1529, 40] width 55 height 15
click at [1529, 11] on span "Publish Changes" at bounding box center [1529, 12] width 44 height 7
click at [174, 425] on button "matches" at bounding box center [181, 431] width 100 height 19
click at [210, 307] on button "contains" at bounding box center [181, 304] width 100 height 19
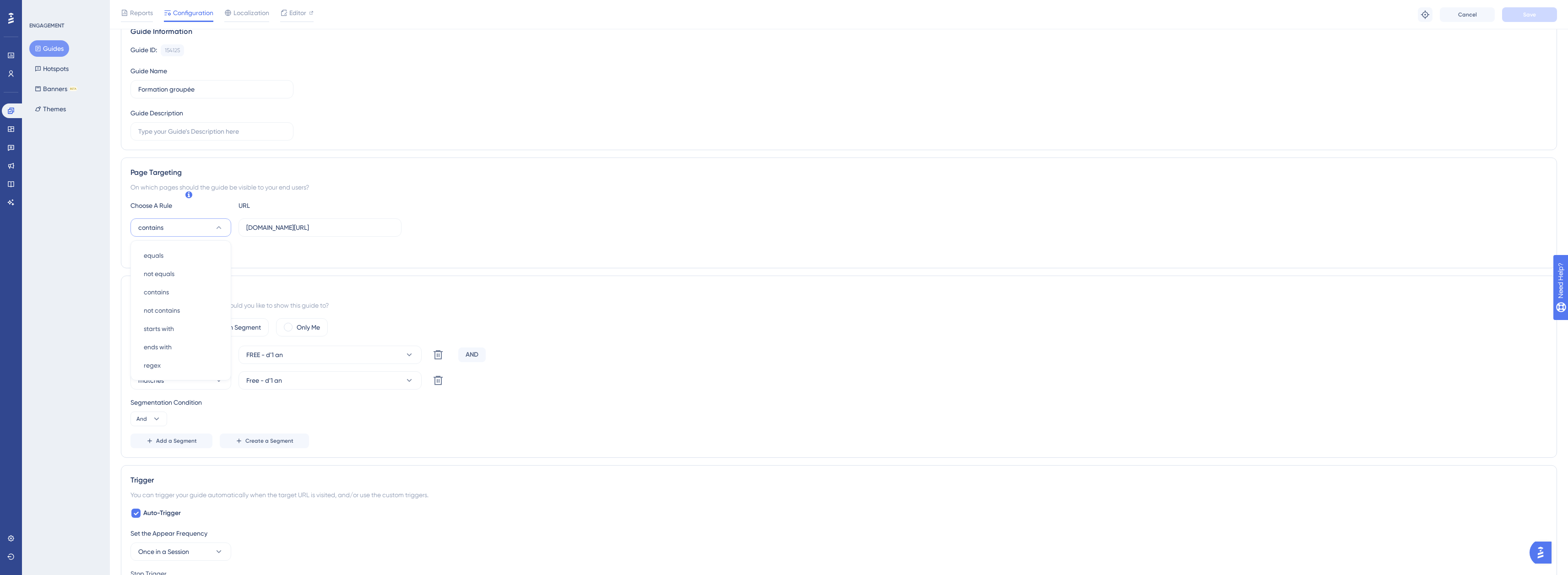
scroll to position [53, 0]
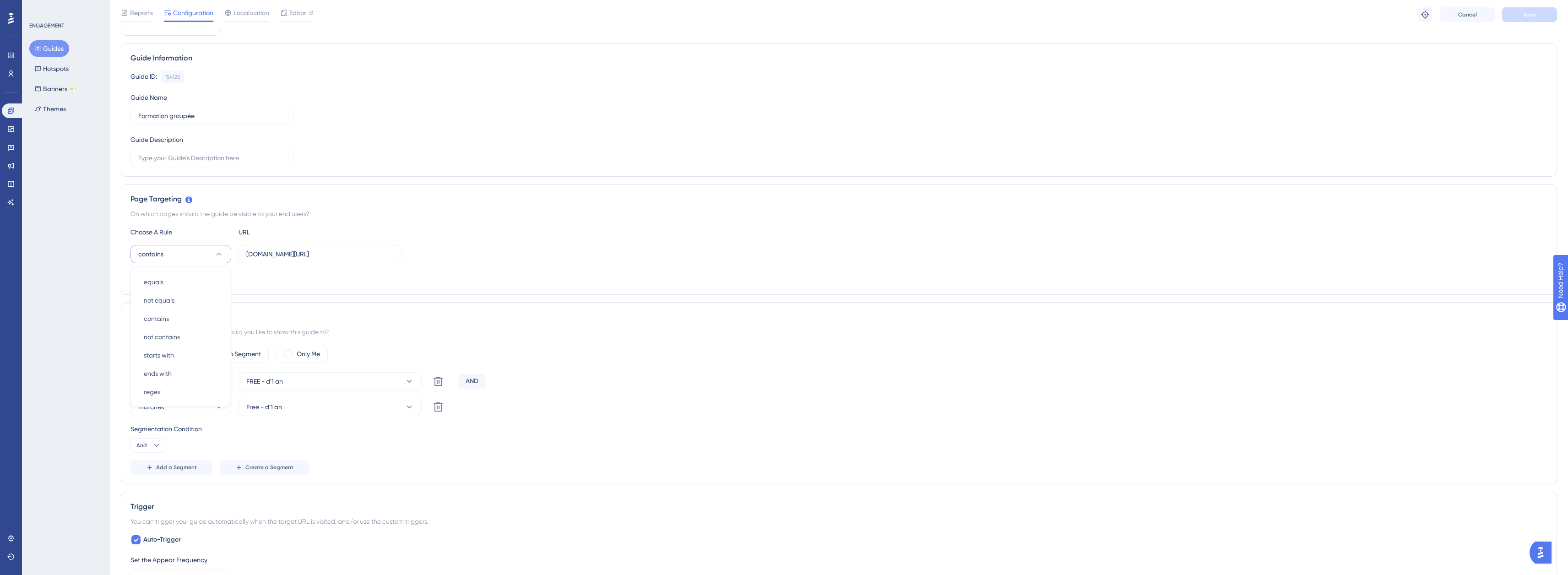
click at [491, 249] on div "contains equals equals not equals not equals contains contains not contains not…" at bounding box center [839, 254] width 1417 height 19
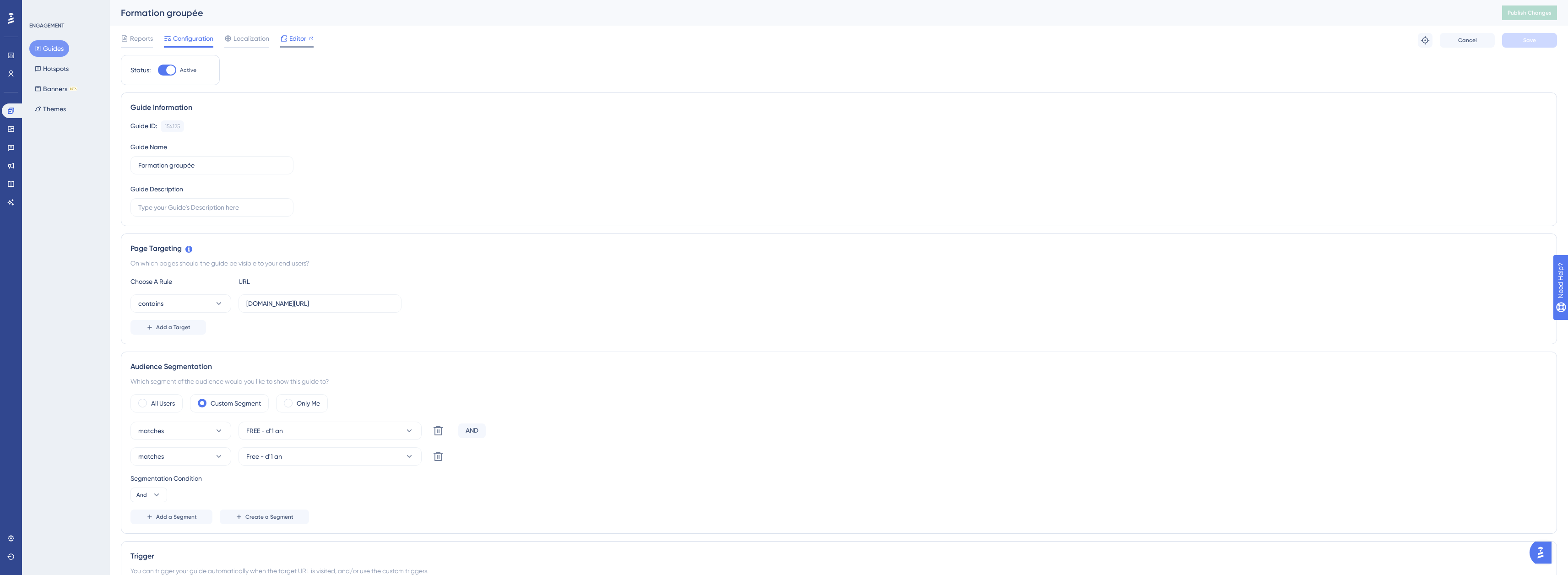
click at [295, 38] on span "Editor" at bounding box center [297, 39] width 17 height 11
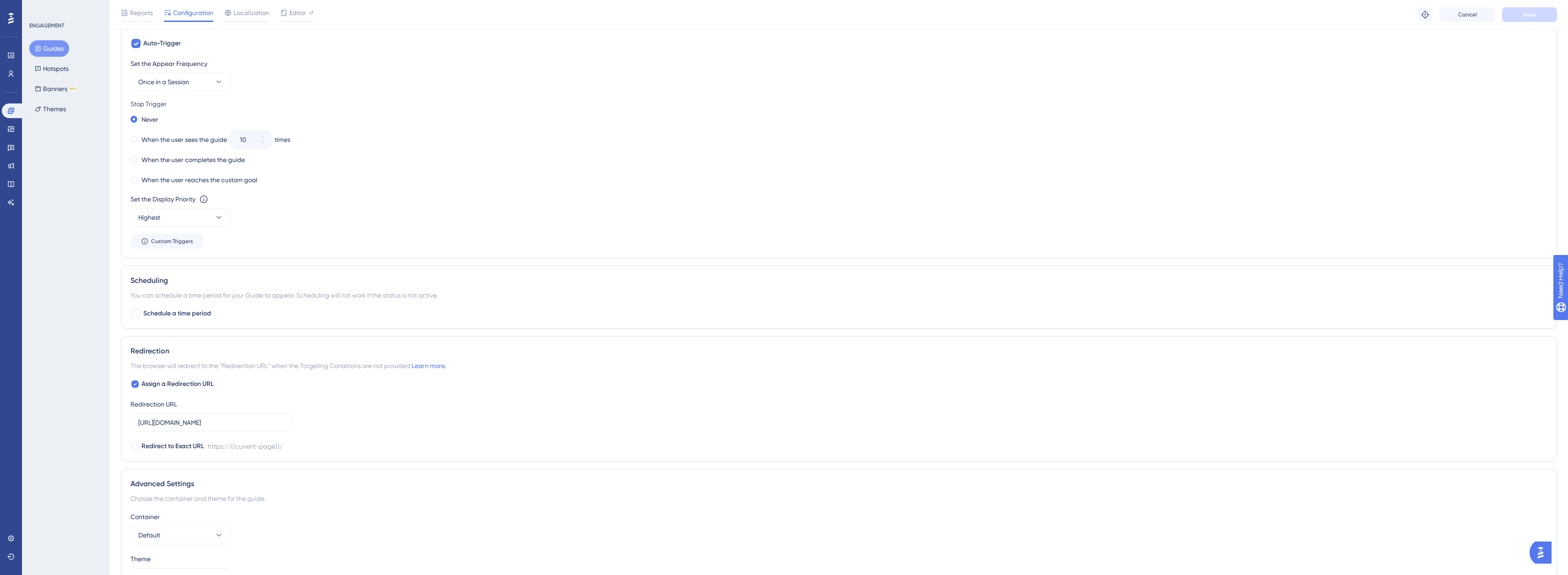
scroll to position [595, 0]
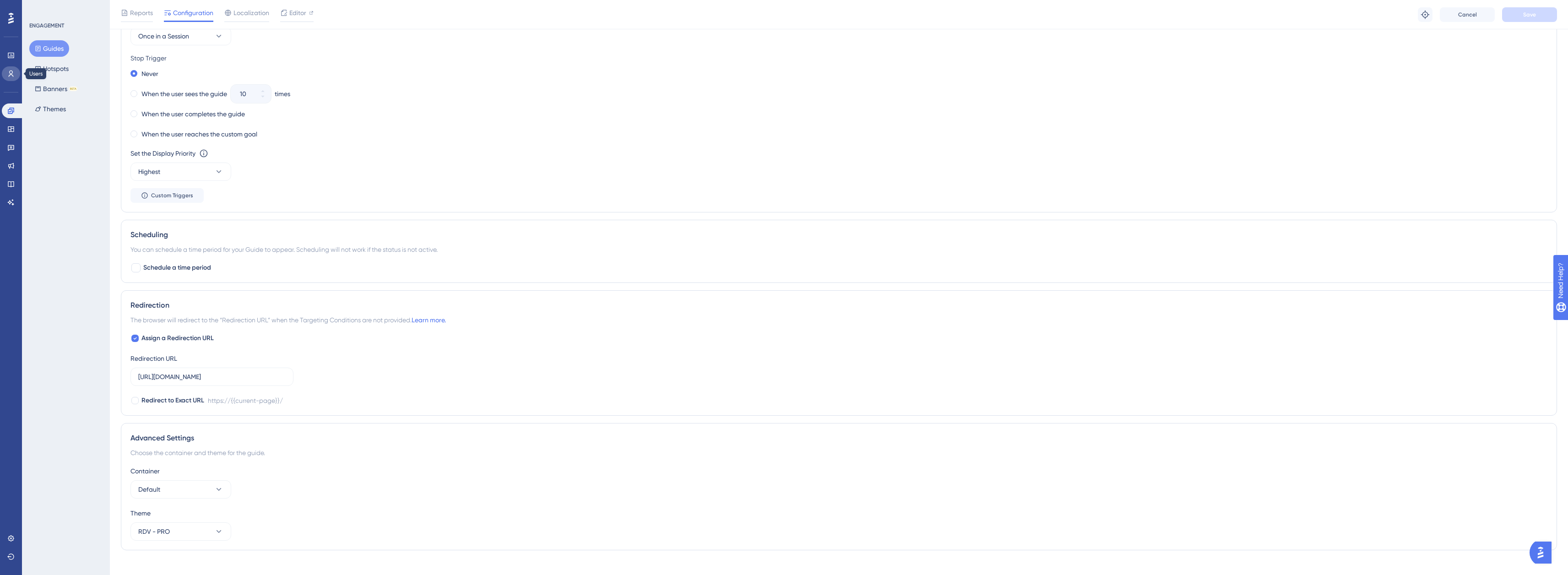
click at [6, 69] on link at bounding box center [11, 74] width 19 height 15
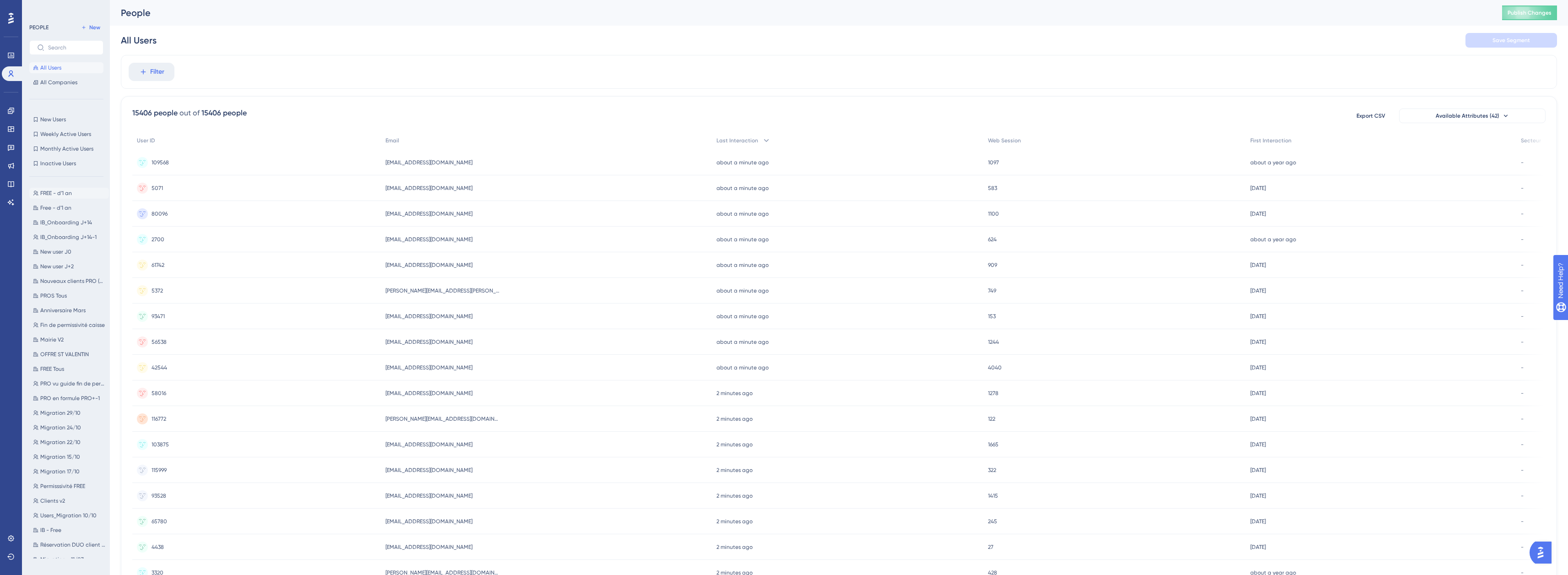
click at [70, 194] on span "FREE - d'1 an" at bounding box center [56, 193] width 32 height 7
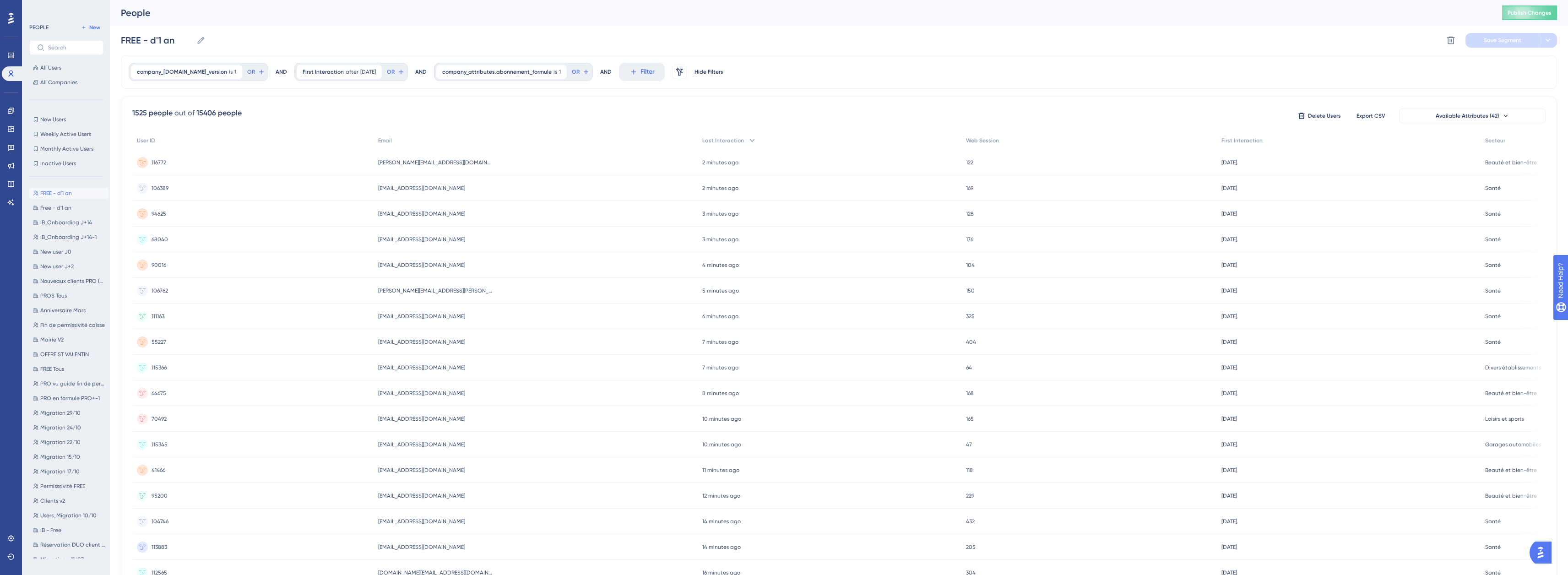
click at [158, 161] on span "116772" at bounding box center [159, 162] width 15 height 7
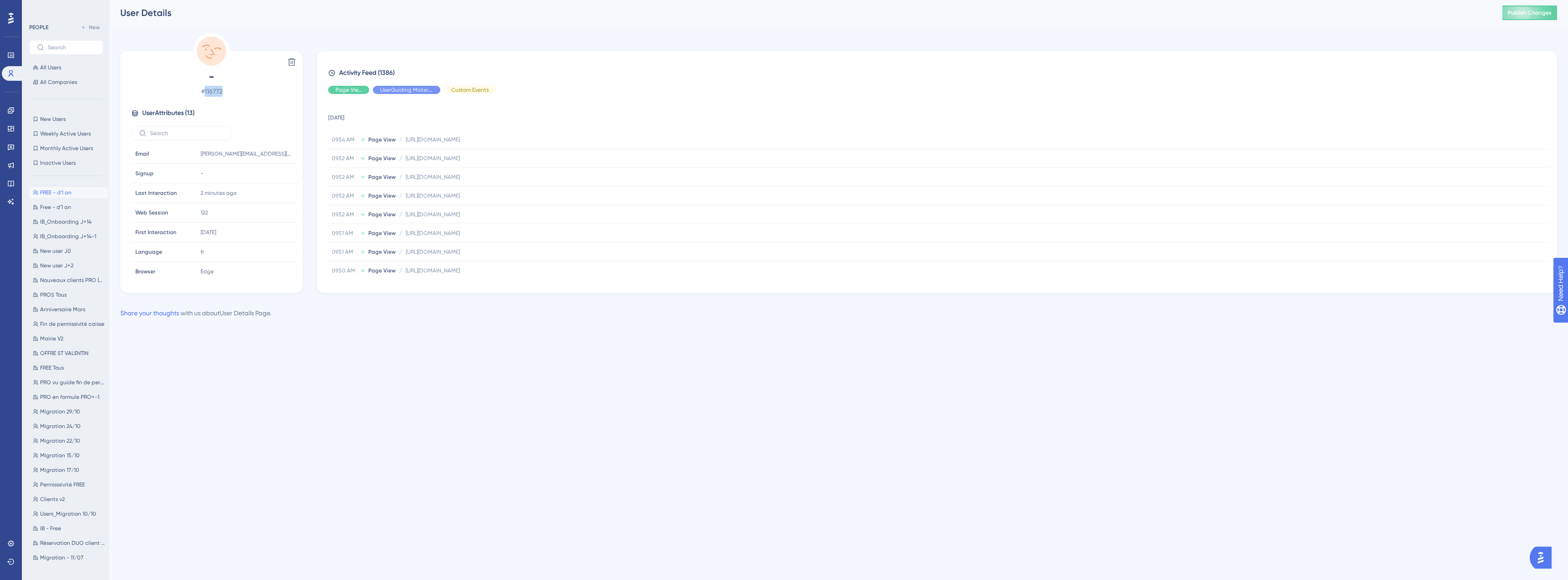
drag, startPoint x: 206, startPoint y: 90, endPoint x: 223, endPoint y: 91, distance: 17.0
click at [223, 91] on span "# 116772" at bounding box center [211, 91] width 160 height 11
copy span "116772"
click at [56, 206] on span "Free - d'1 an" at bounding box center [56, 207] width 31 height 7
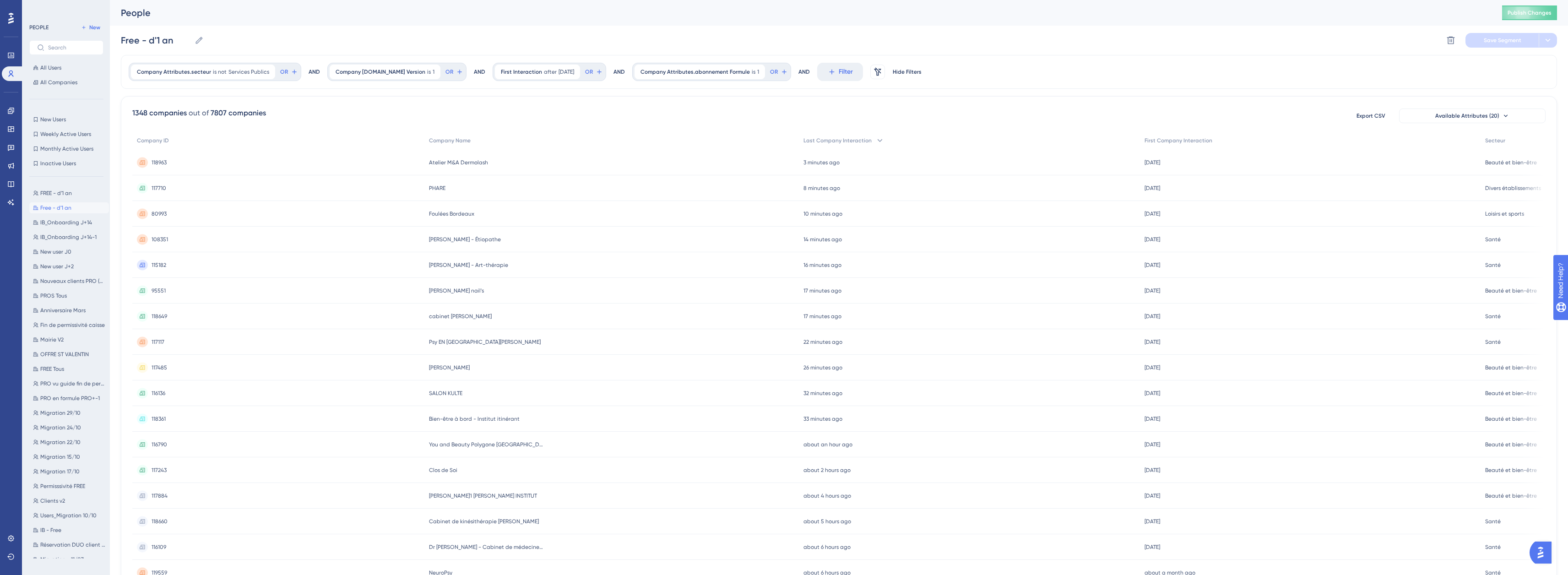
click at [160, 190] on span "117710" at bounding box center [159, 188] width 15 height 7
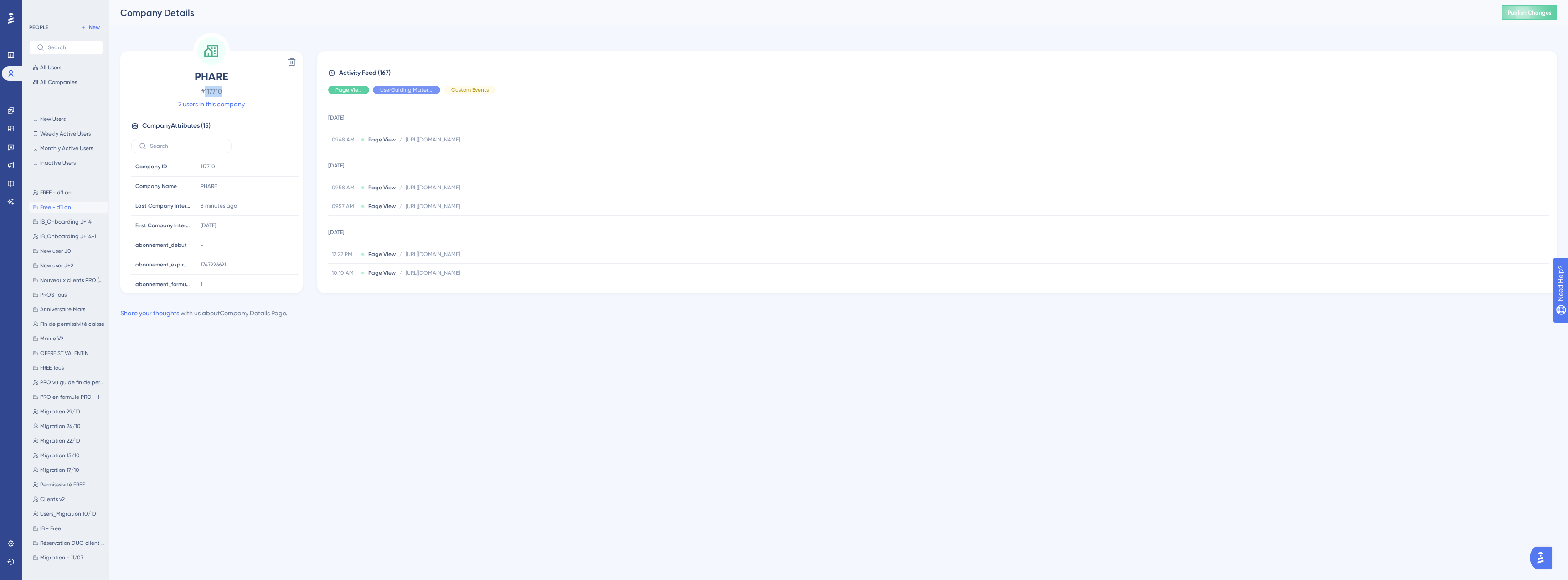
drag, startPoint x: 223, startPoint y: 93, endPoint x: 206, endPoint y: 93, distance: 17.0
click at [206, 93] on span "# 117710" at bounding box center [211, 91] width 160 height 11
copy span "117710"
click at [9, 113] on icon at bounding box center [10, 110] width 7 height 7
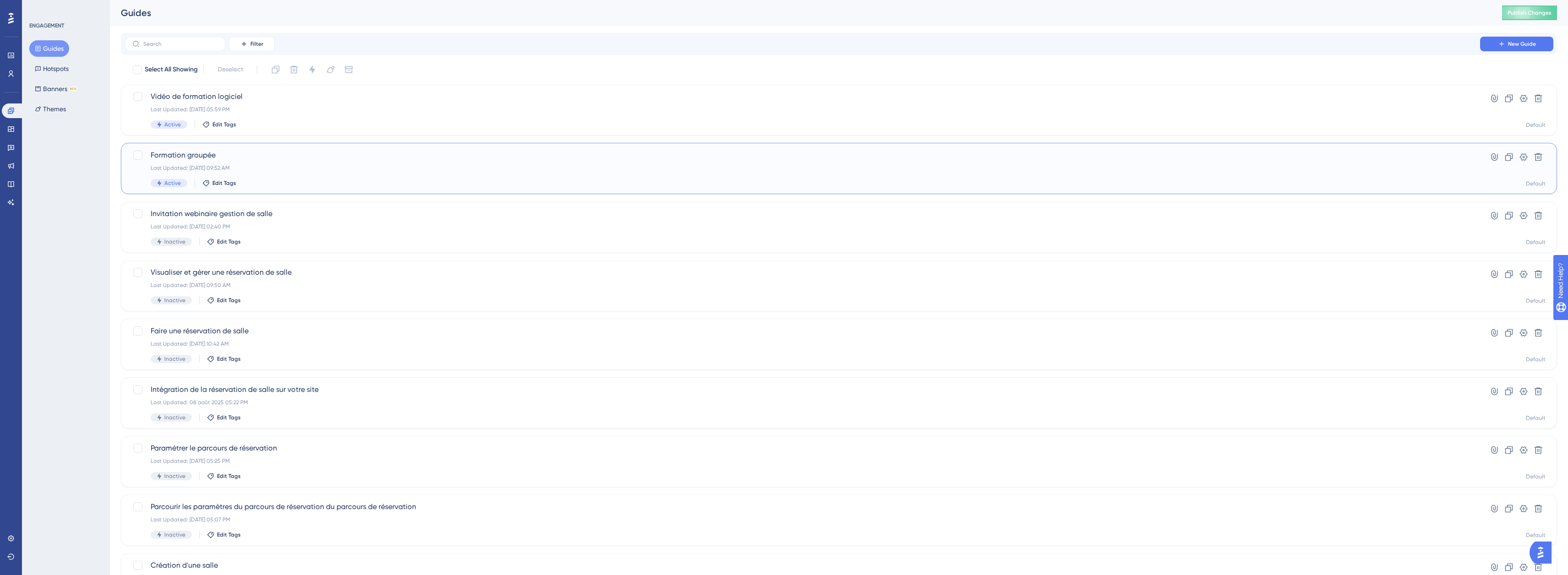
click at [359, 159] on span "Formation groupée" at bounding box center [802, 155] width 1303 height 11
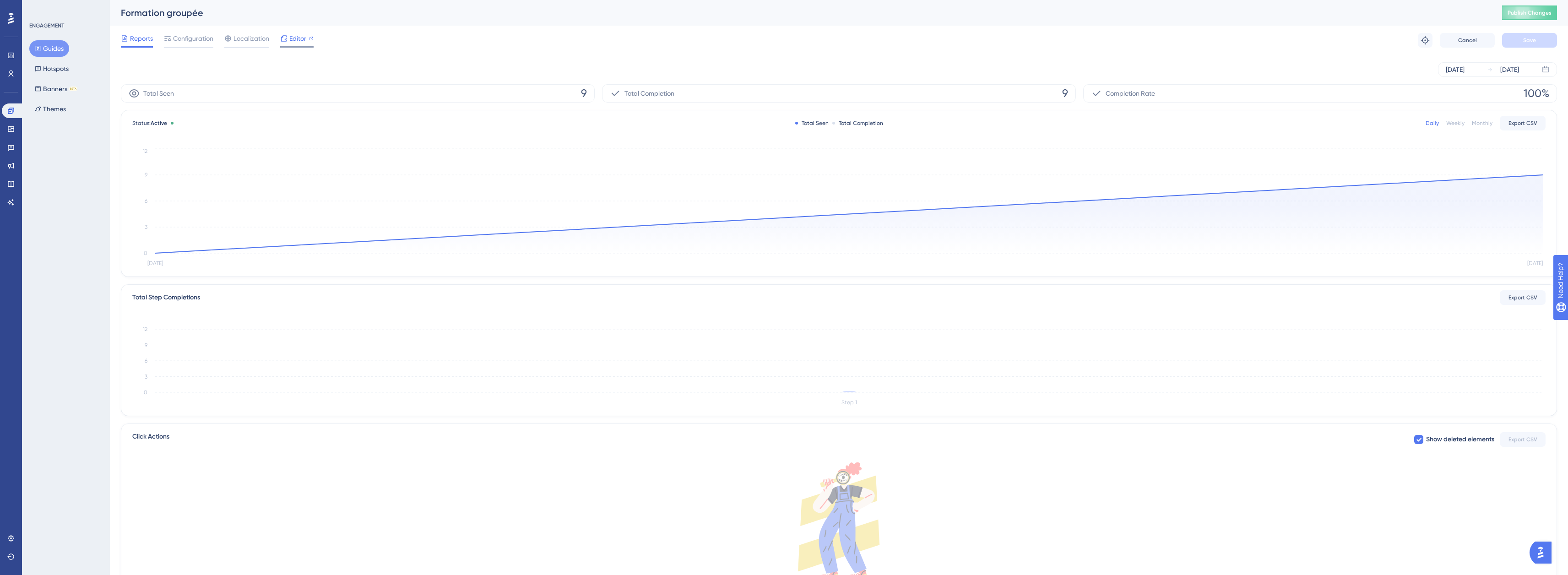
click at [288, 40] on div "Editor" at bounding box center [296, 39] width 33 height 11
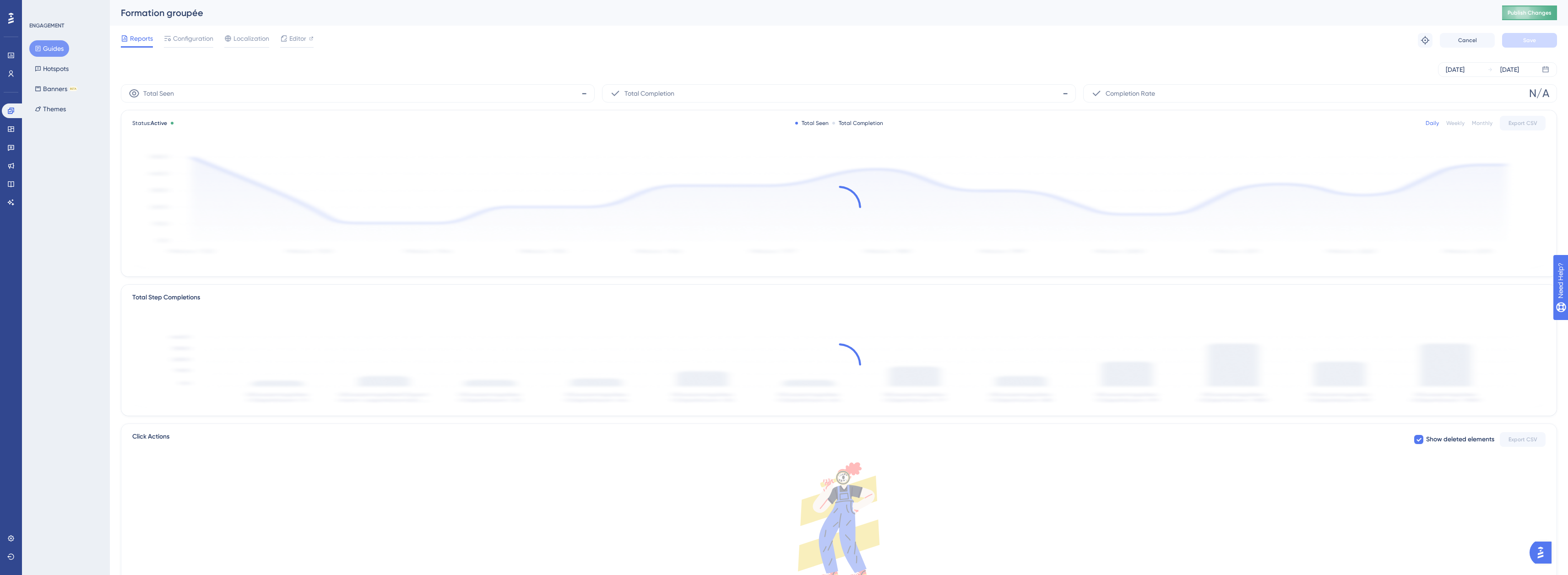
click at [1522, 12] on button "Publish Changes" at bounding box center [1529, 13] width 55 height 15
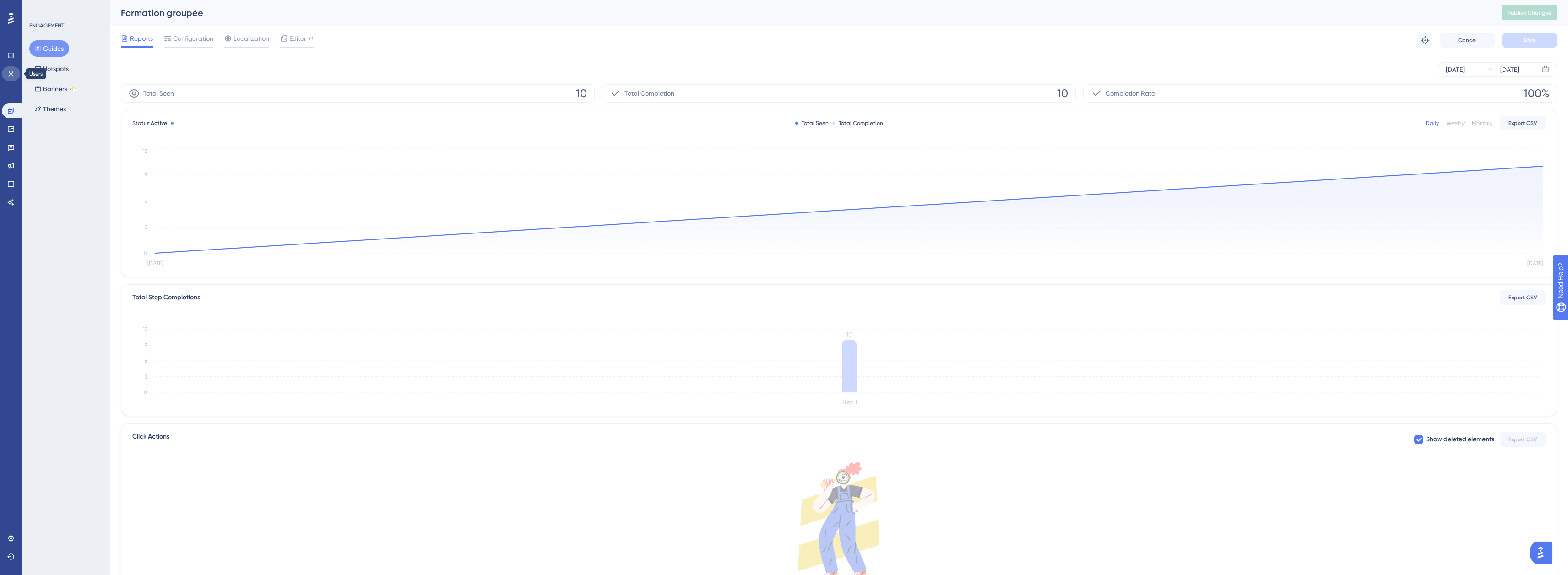
click at [11, 72] on icon at bounding box center [11, 74] width 7 height 7
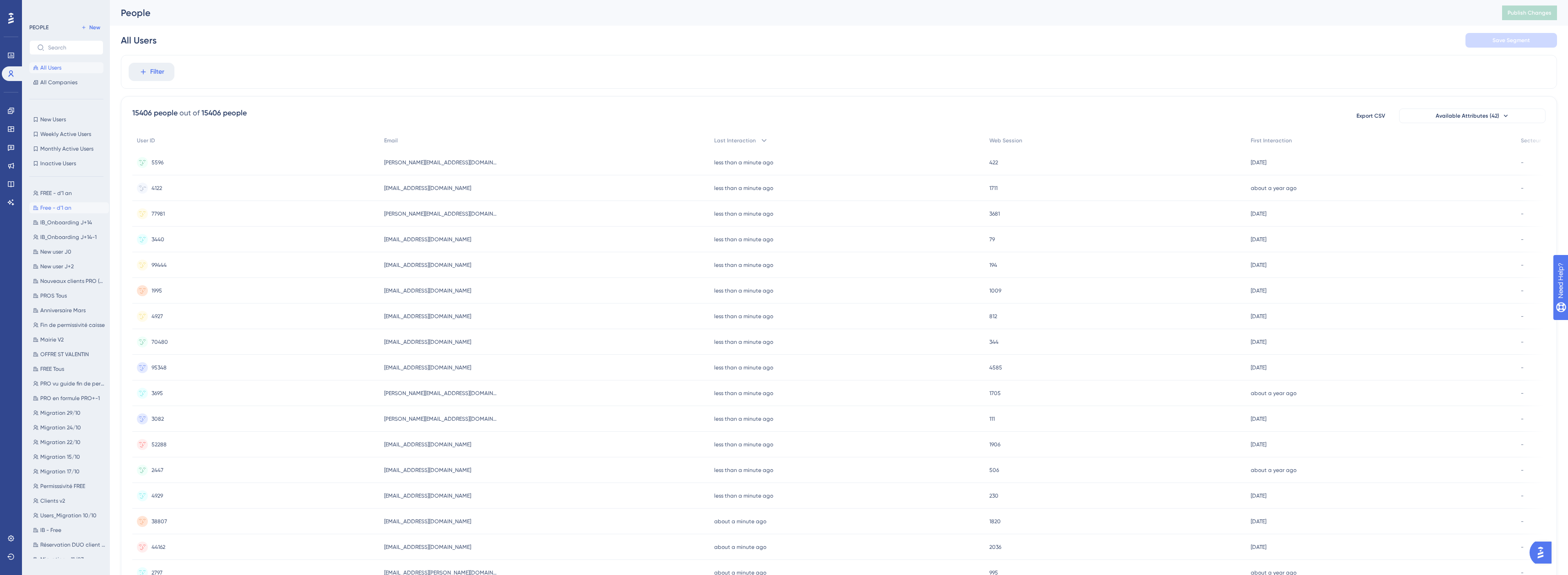
click at [43, 207] on span "Free - d'1 an" at bounding box center [56, 207] width 31 height 7
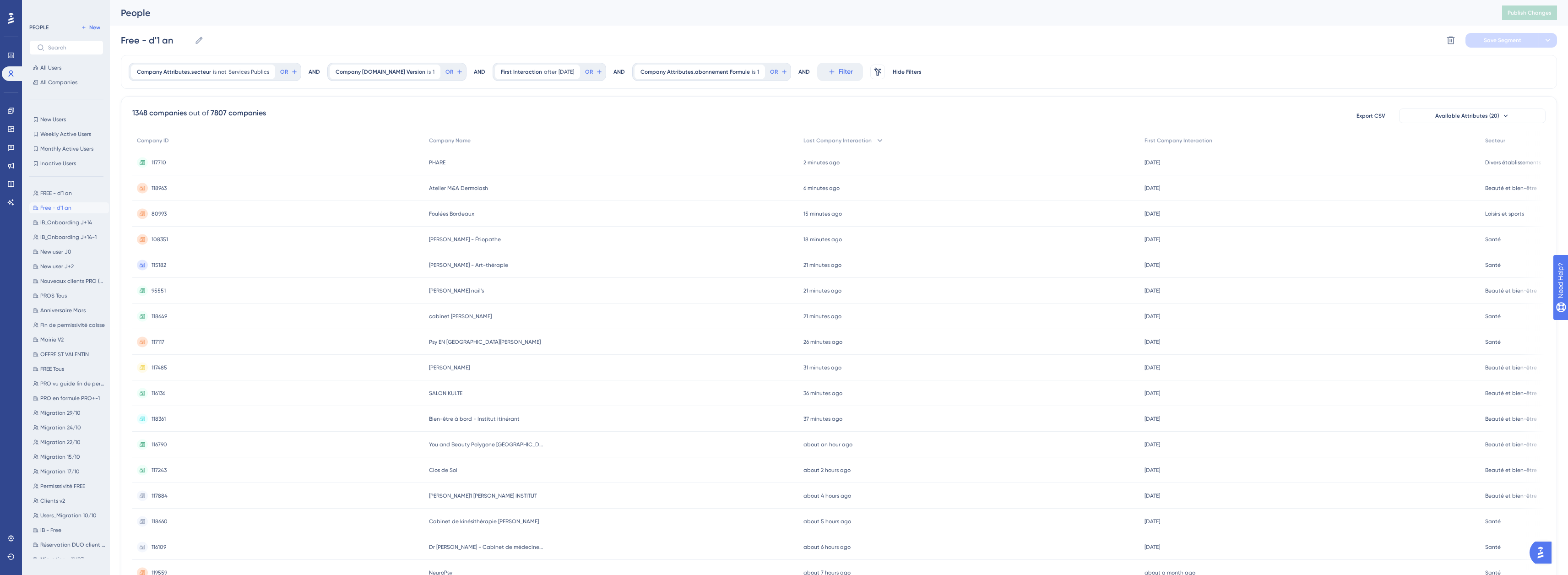
click at [155, 290] on span "95551" at bounding box center [159, 291] width 15 height 7
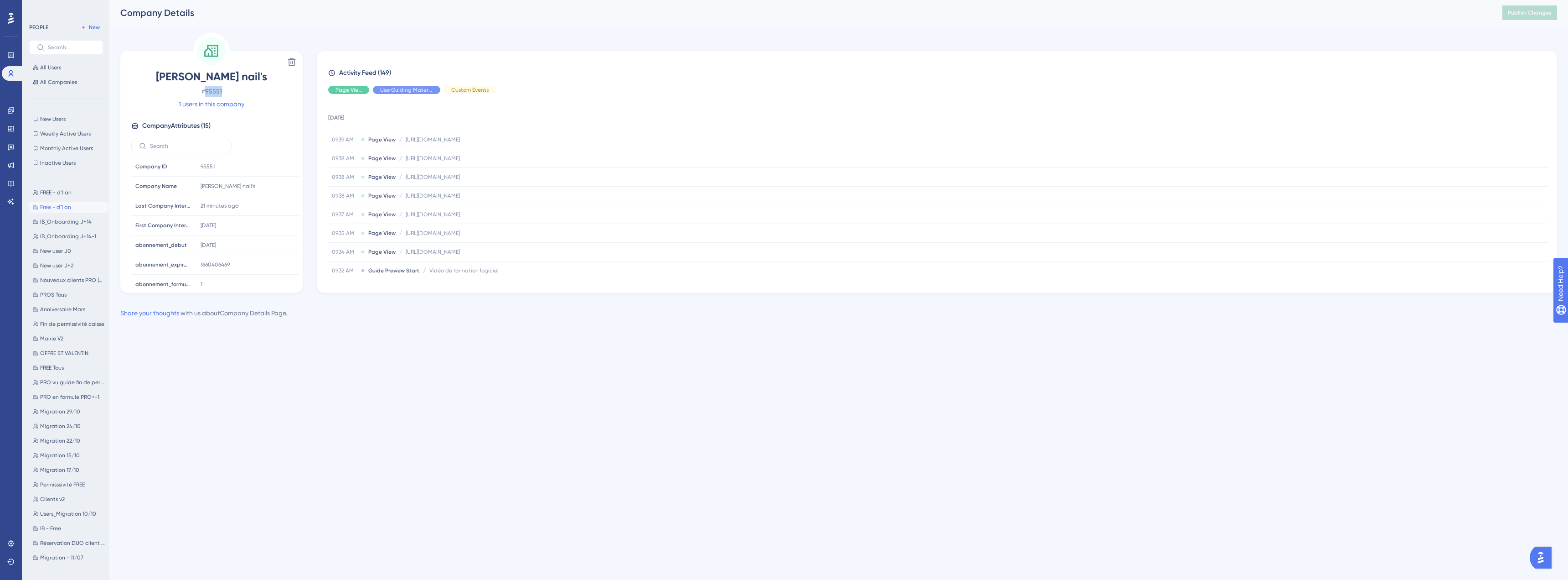
drag, startPoint x: 219, startPoint y: 91, endPoint x: 206, endPoint y: 94, distance: 13.3
click at [206, 94] on span "# 95551" at bounding box center [211, 91] width 160 height 11
copy span "95551"
click at [6, 104] on link at bounding box center [10, 111] width 19 height 15
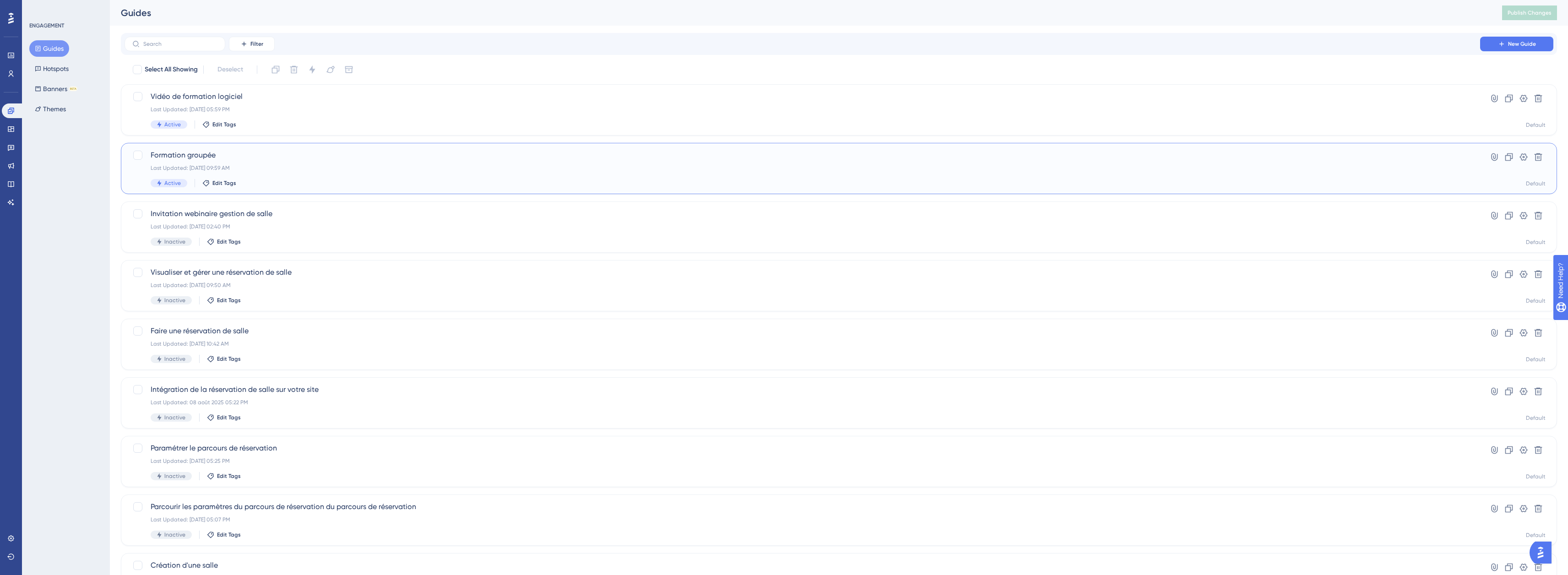
click at [268, 167] on div "Last Updated: 15 oct. 2025 09:59 AM" at bounding box center [802, 168] width 1303 height 7
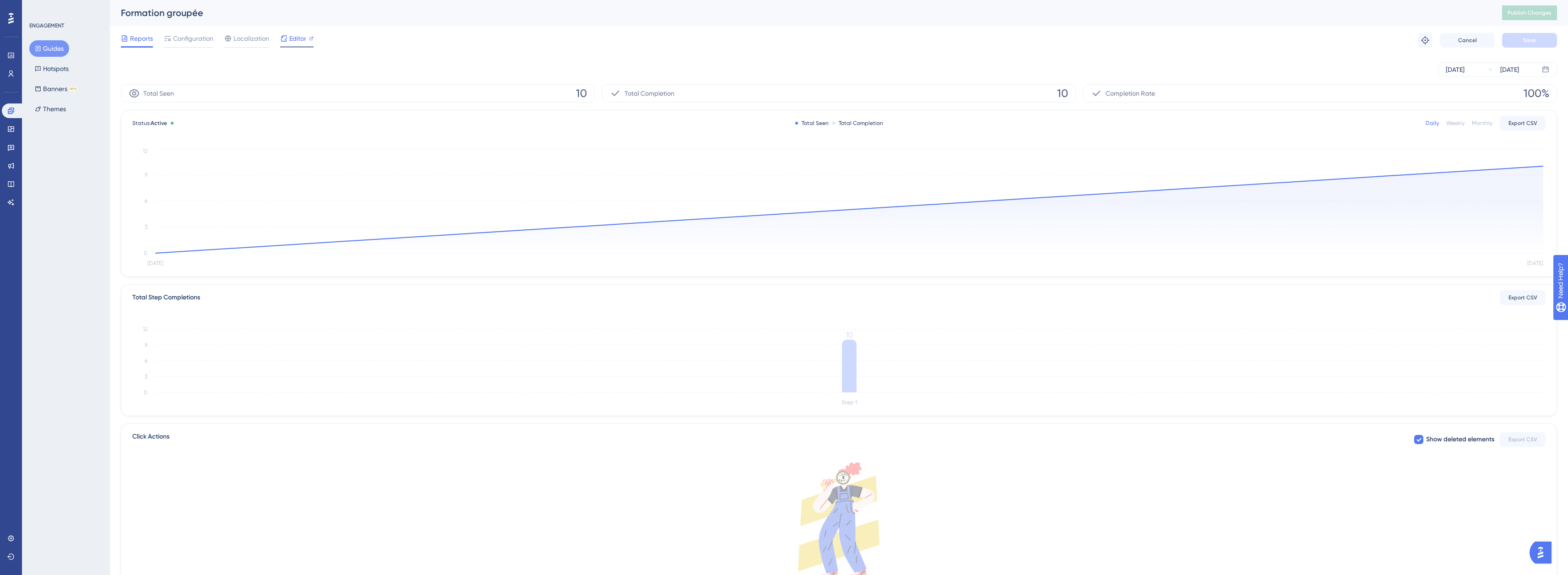
click at [283, 40] on icon at bounding box center [283, 38] width 7 height 7
click at [304, 40] on span "Editor" at bounding box center [297, 39] width 17 height 11
click at [185, 45] on div "Configuration" at bounding box center [188, 40] width 49 height 15
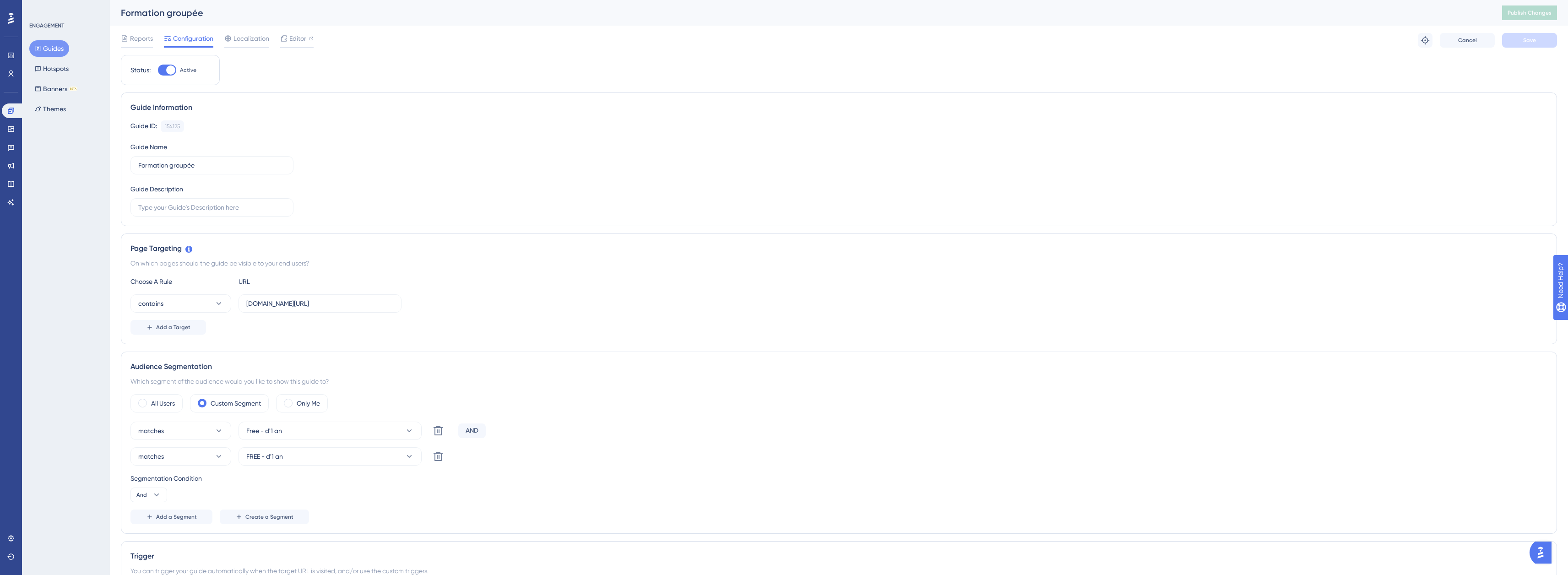
click at [163, 71] on div at bounding box center [167, 70] width 19 height 11
click at [158, 70] on input "Active" at bounding box center [158, 70] width 1 height 1
checkbox input "false"
click at [1521, 41] on button "Save" at bounding box center [1529, 40] width 55 height 15
click at [1531, 9] on button "Publish Changes" at bounding box center [1529, 13] width 55 height 15
